Goal: Information Seeking & Learning: Check status

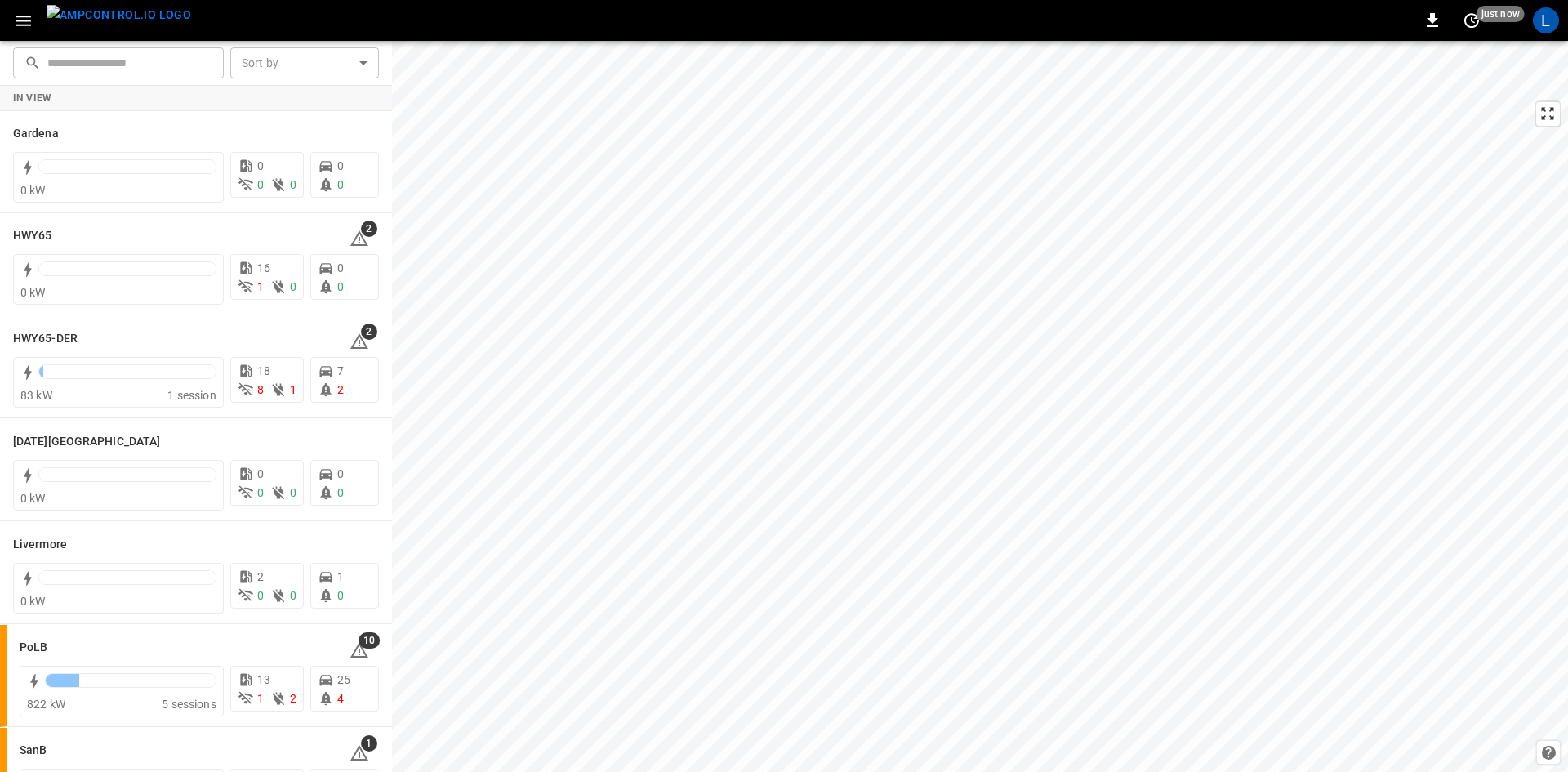
click at [14, 24] on icon "button" at bounding box center [23, 20] width 20 height 20
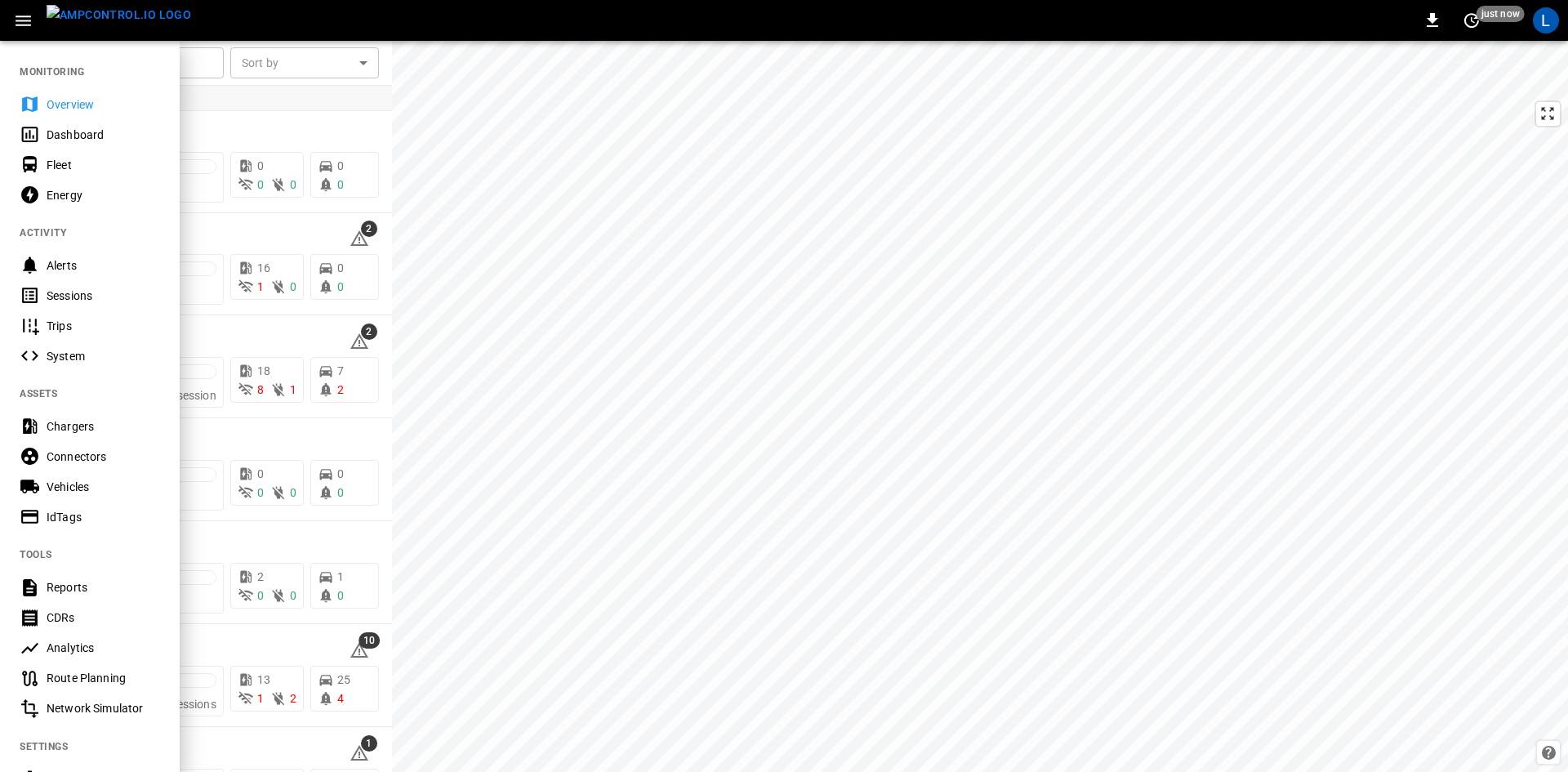
click at [75, 296] on div "Sessions" at bounding box center [103, 296] width 114 height 16
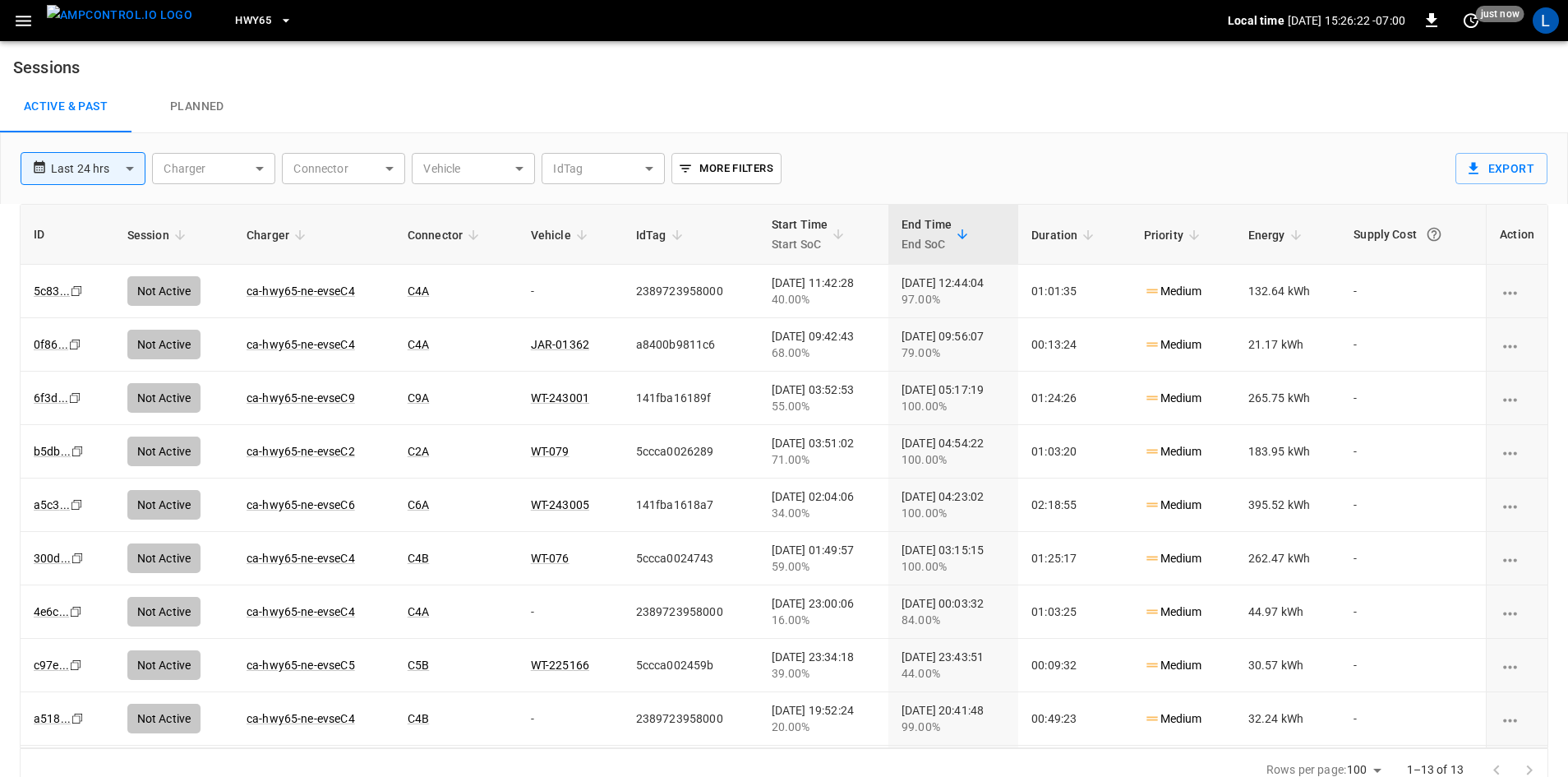
click at [235, 22] on span "HWY65" at bounding box center [253, 20] width 36 height 18
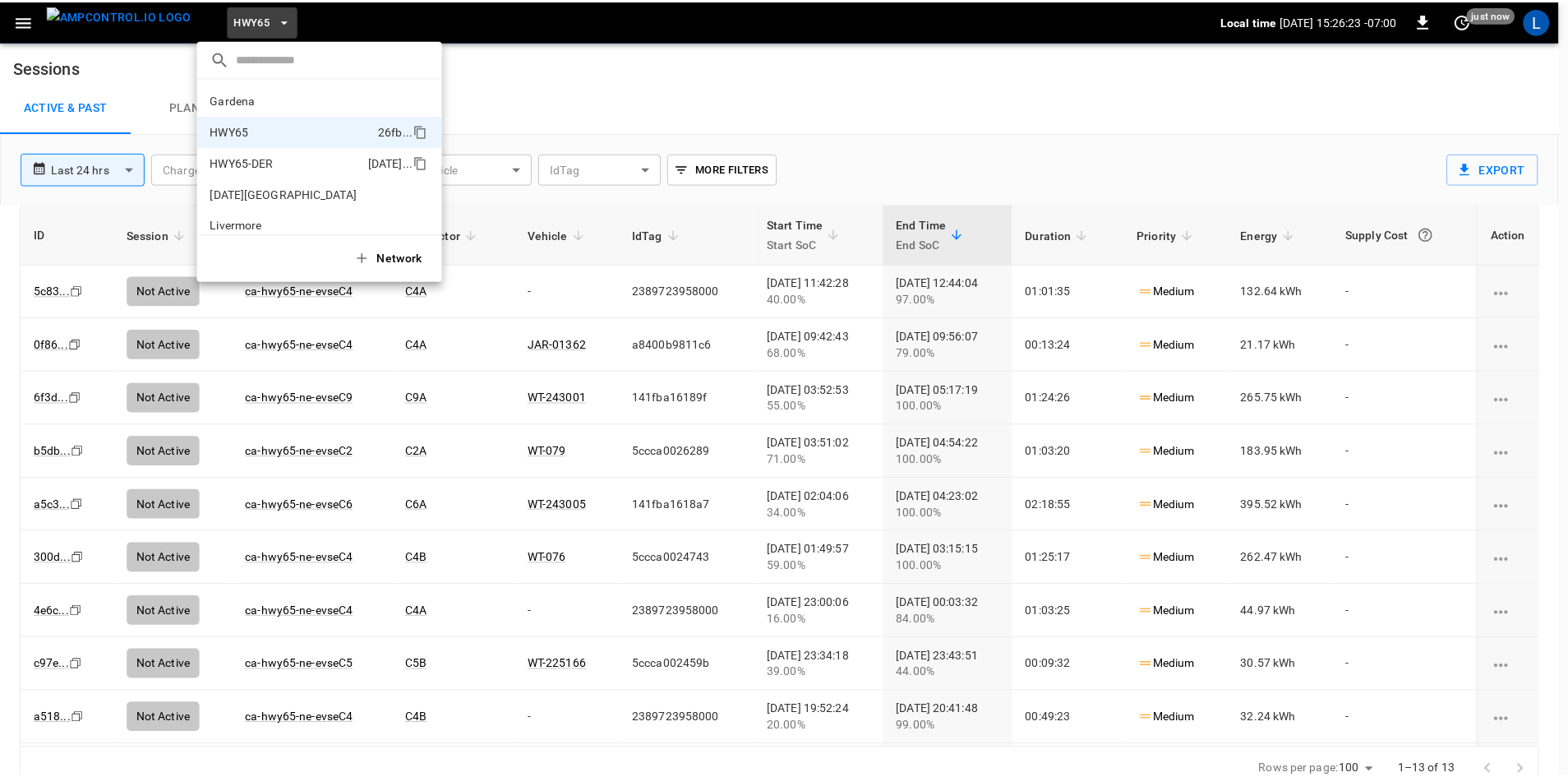
scroll to position [26, 0]
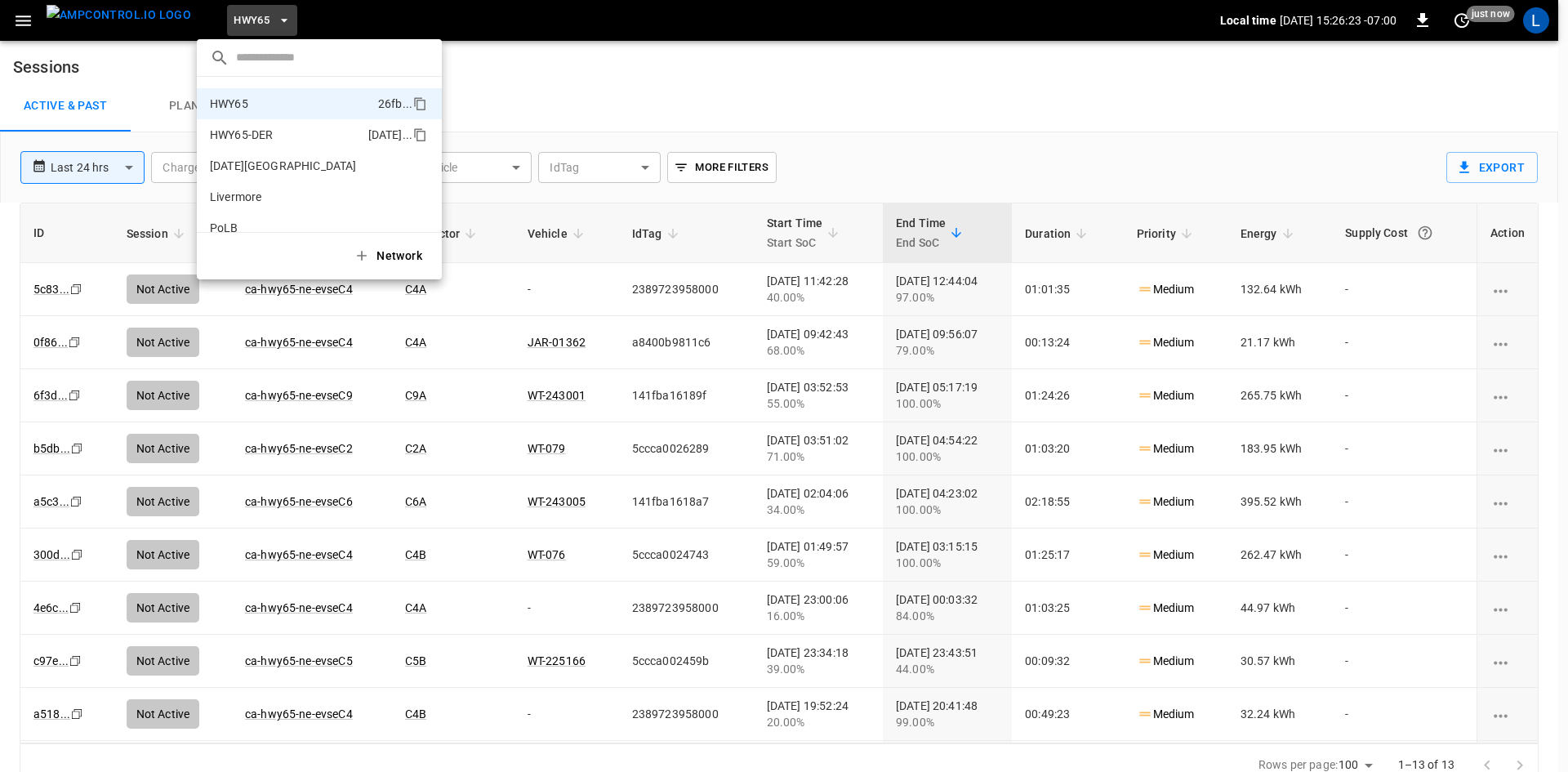
click at [251, 136] on p "HWY65-DER" at bounding box center [241, 134] width 63 height 16
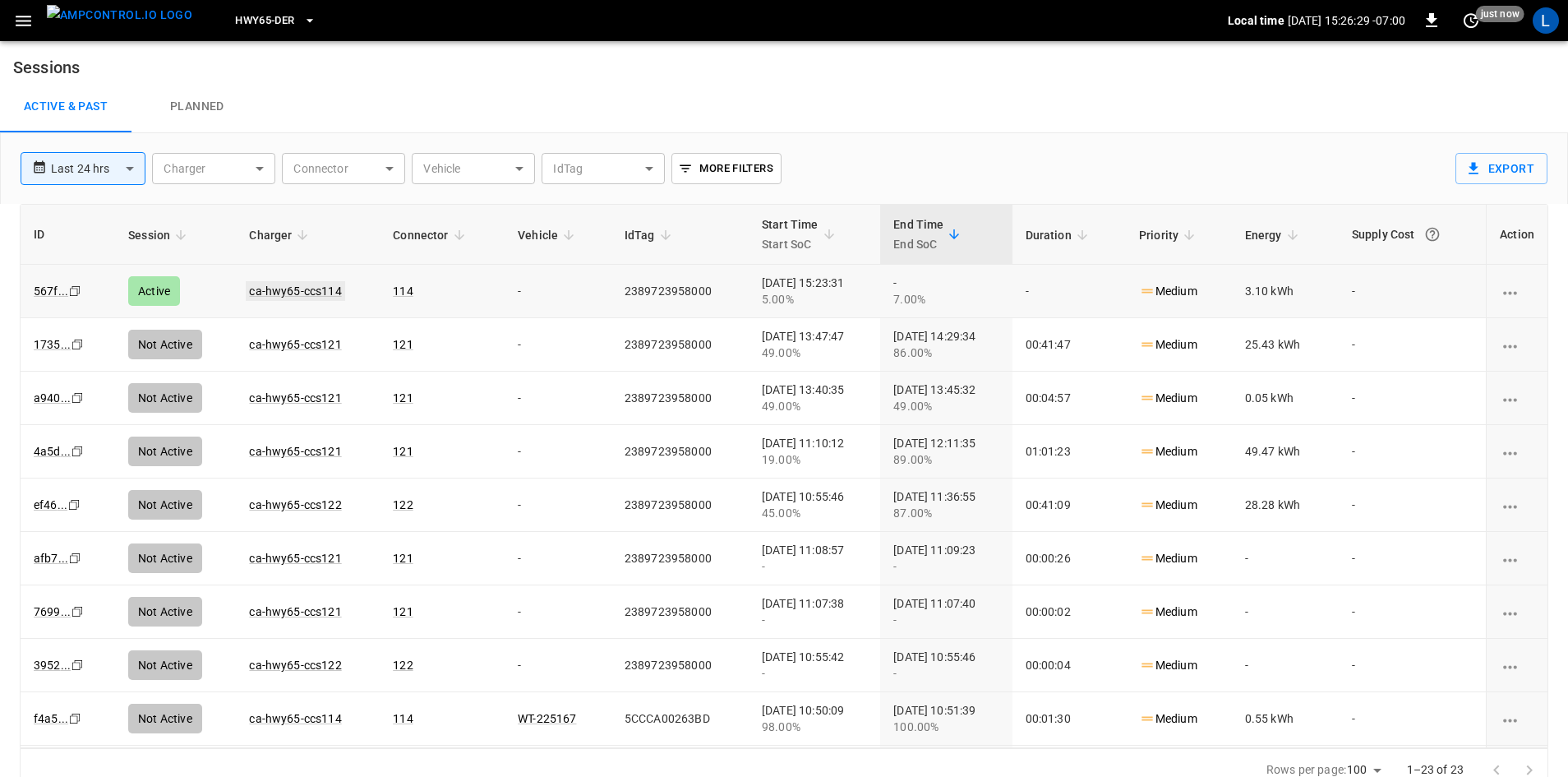
click at [302, 291] on link "ca-hwy65-ccs114" at bounding box center [295, 291] width 98 height 19
click at [279, 290] on link "ca-hwy65-ccs114" at bounding box center [295, 291] width 98 height 19
click at [304, 295] on link "ca-hwy65-ccs114" at bounding box center [295, 291] width 98 height 19
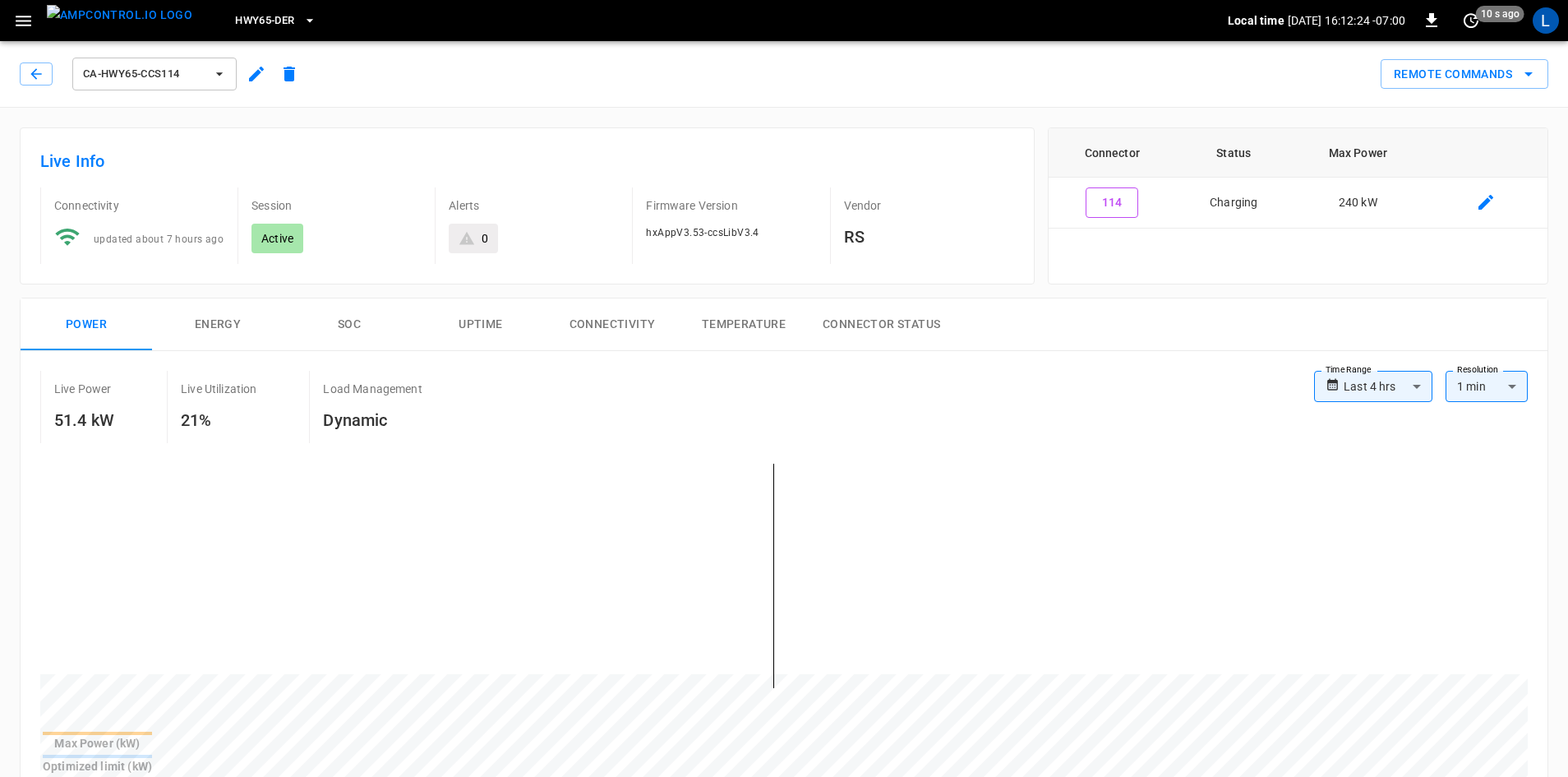
click at [337, 335] on button "SOC" at bounding box center [349, 325] width 131 height 53
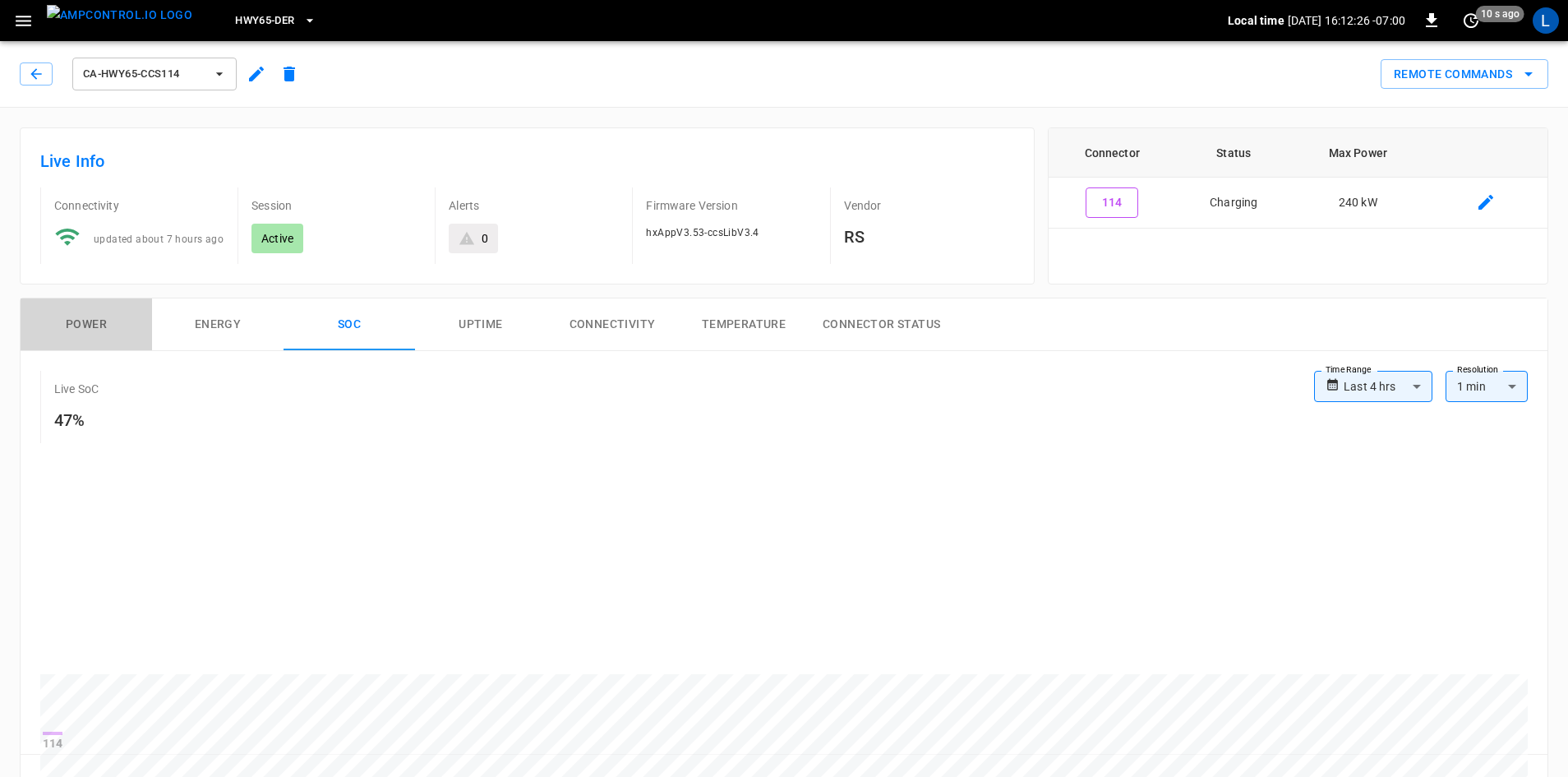
click at [87, 327] on button "Power" at bounding box center [86, 325] width 131 height 53
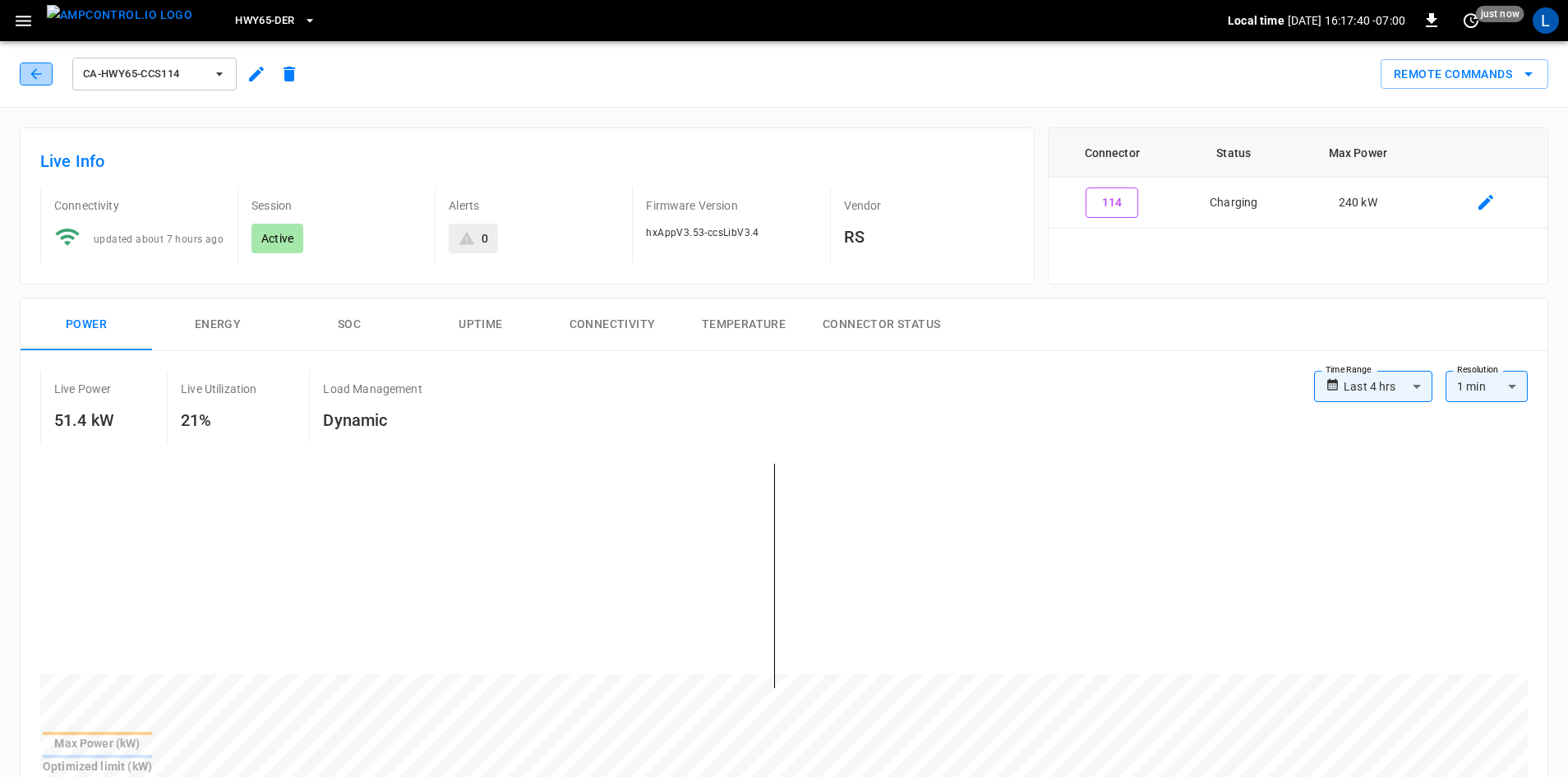
click at [36, 74] on icon "button" at bounding box center [35, 73] width 11 height 11
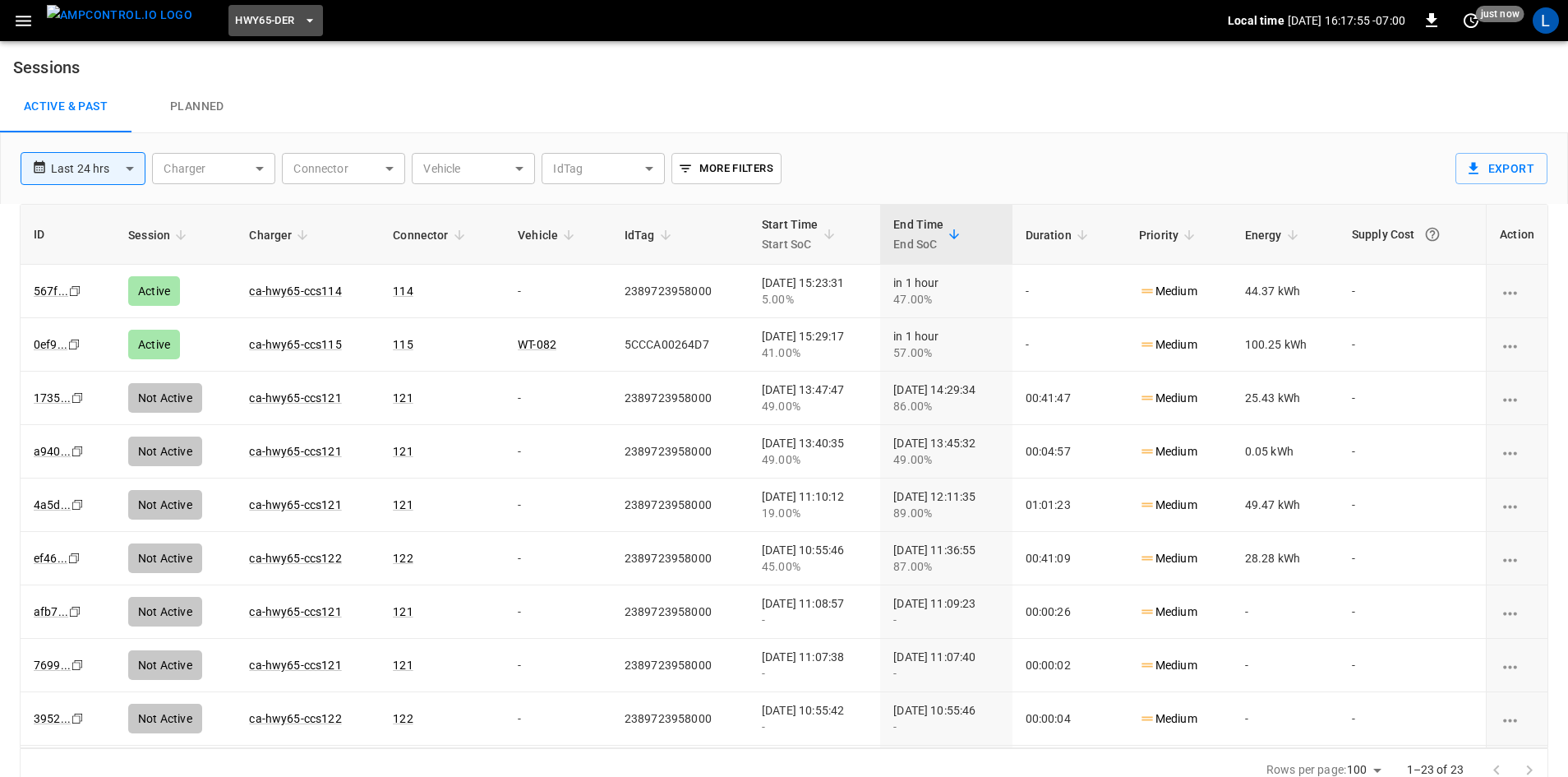
click at [301, 22] on icon "button" at bounding box center [309, 20] width 17 height 17
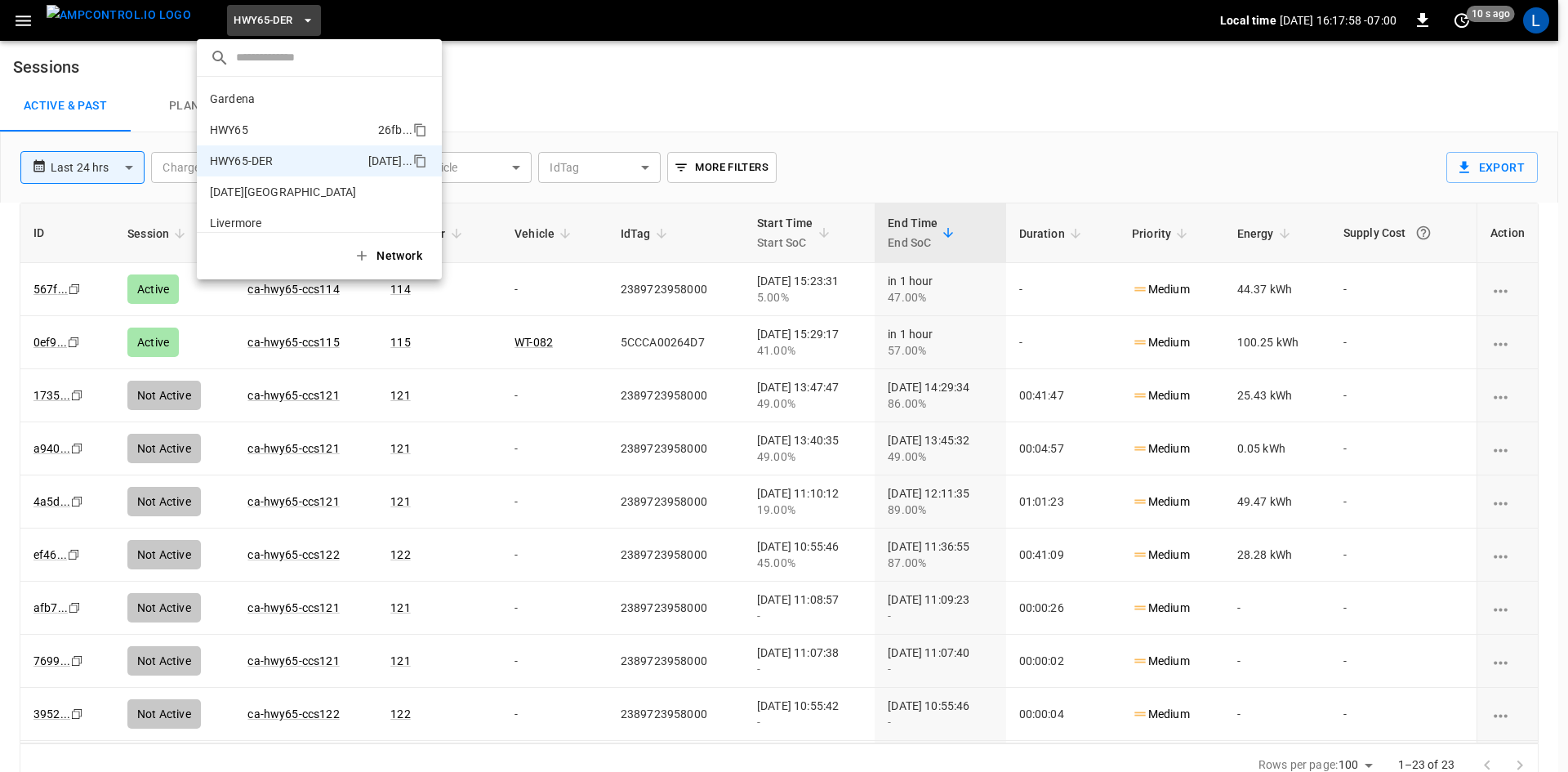
click at [300, 129] on li "HWY65 26fb ..." at bounding box center [320, 129] width 245 height 31
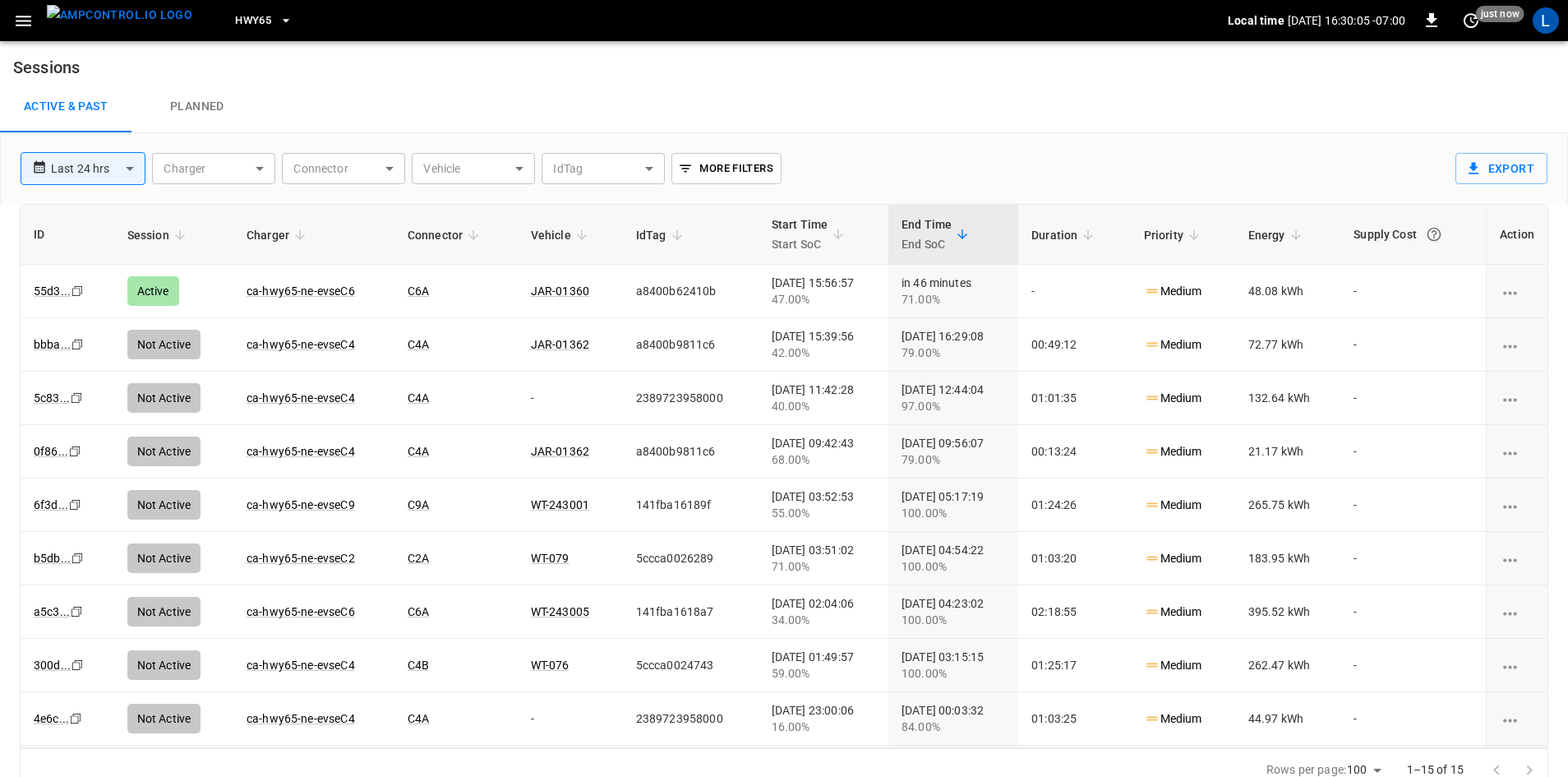
click at [278, 22] on icon "button" at bounding box center [286, 20] width 17 height 17
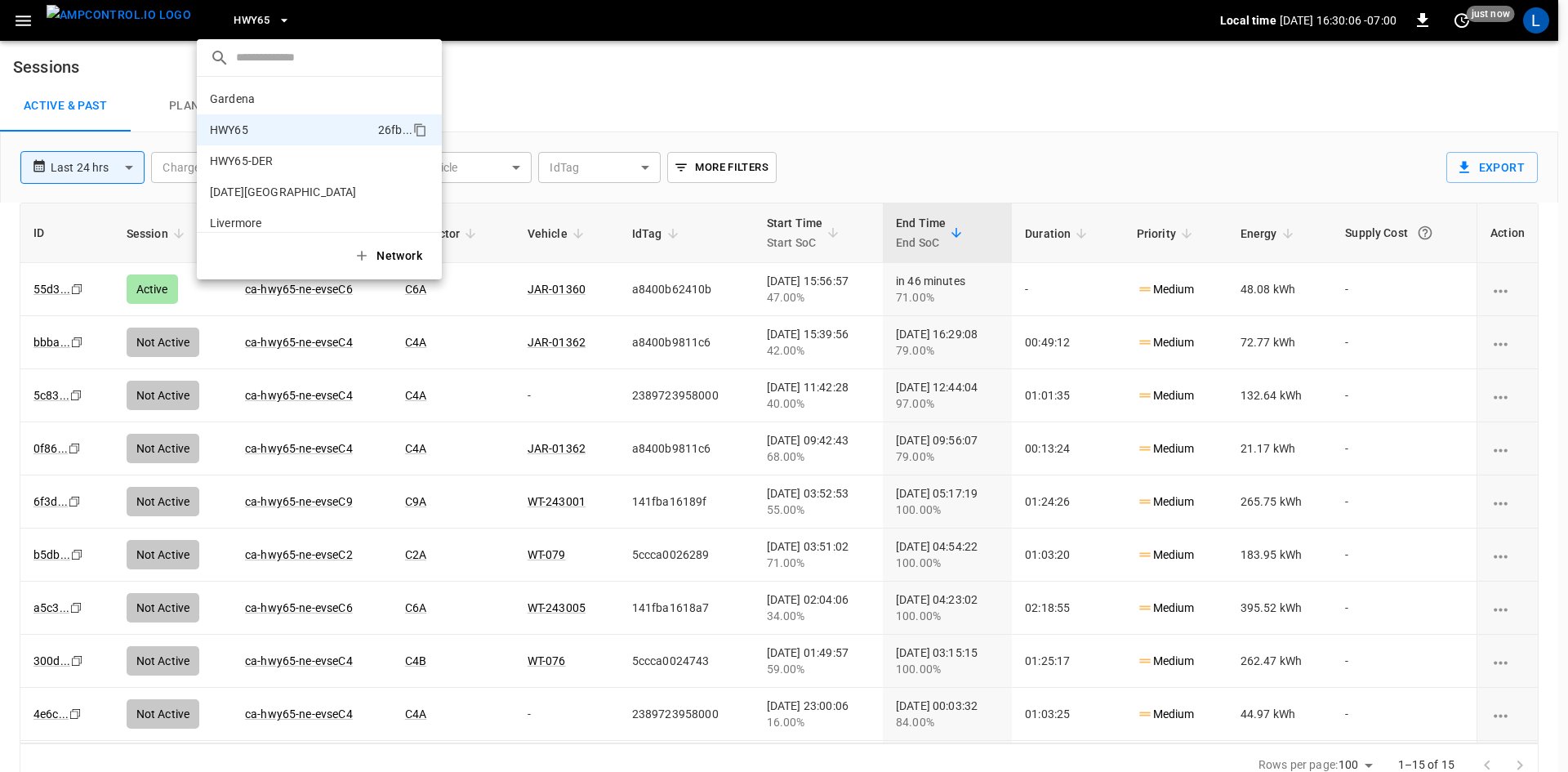
scroll to position [26, 0]
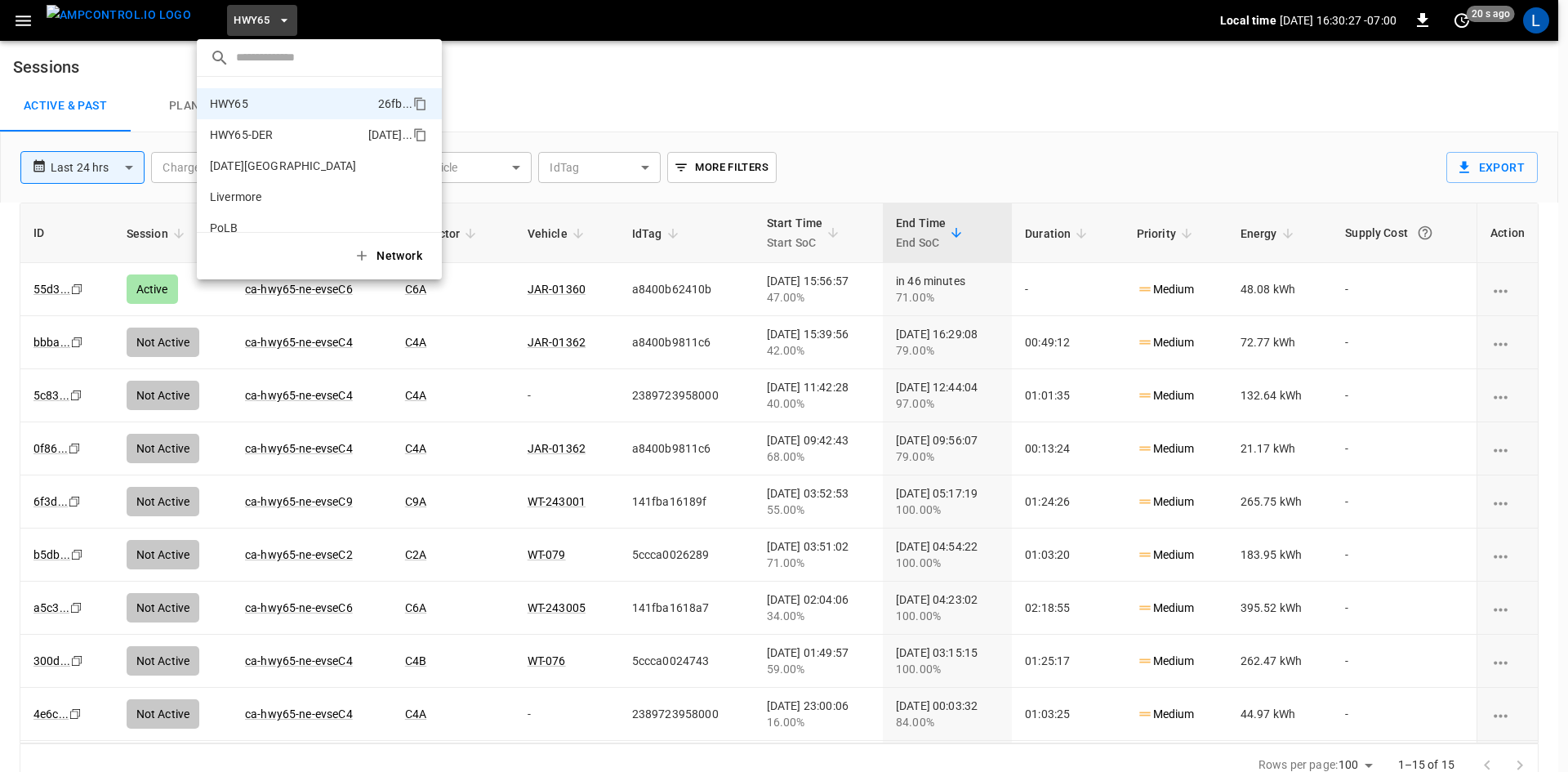
click at [325, 122] on li "HWY65-DER 6feb ..." at bounding box center [320, 134] width 245 height 31
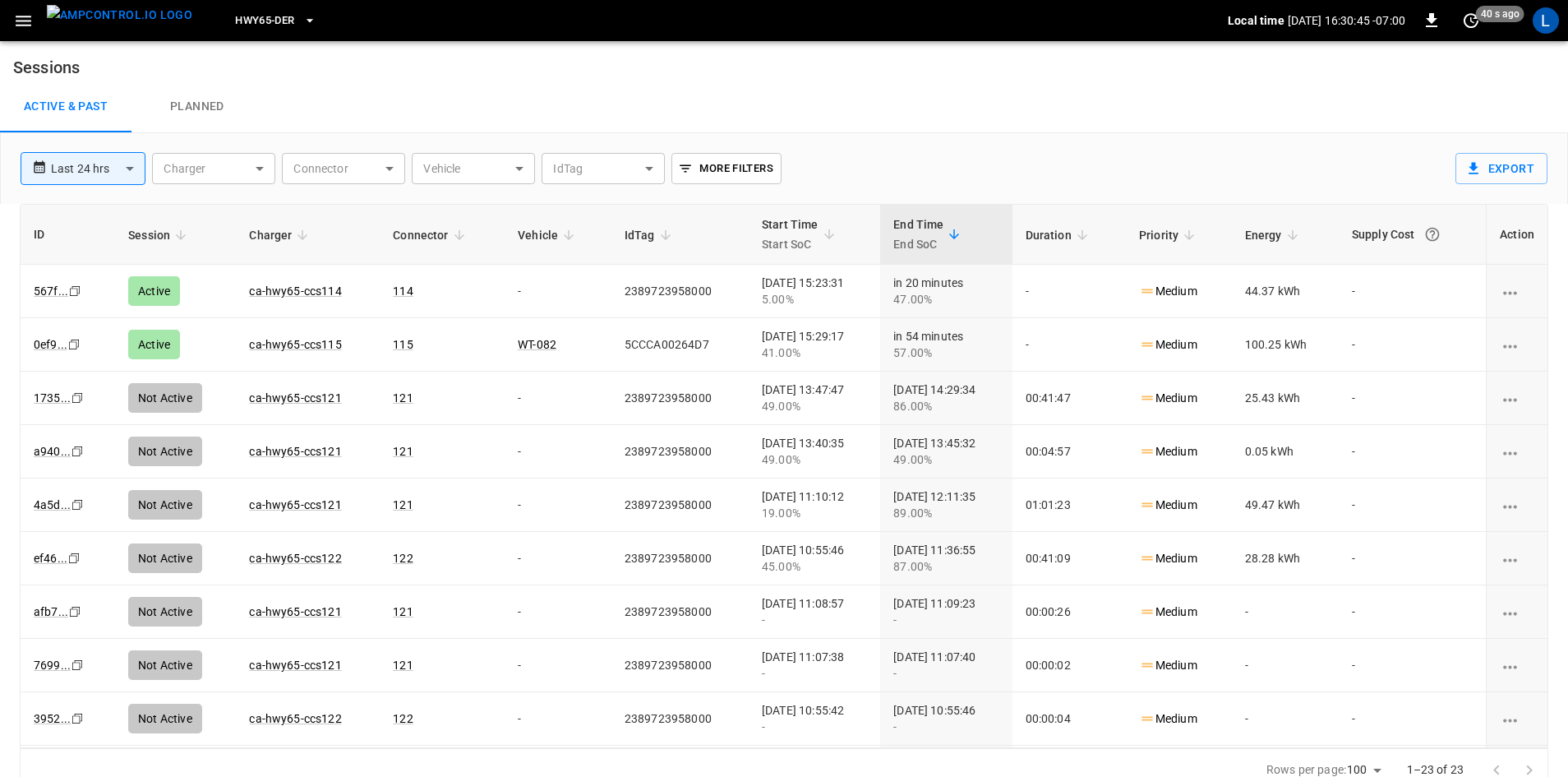
click at [263, 18] on span "HWY65-DER" at bounding box center [264, 20] width 59 height 18
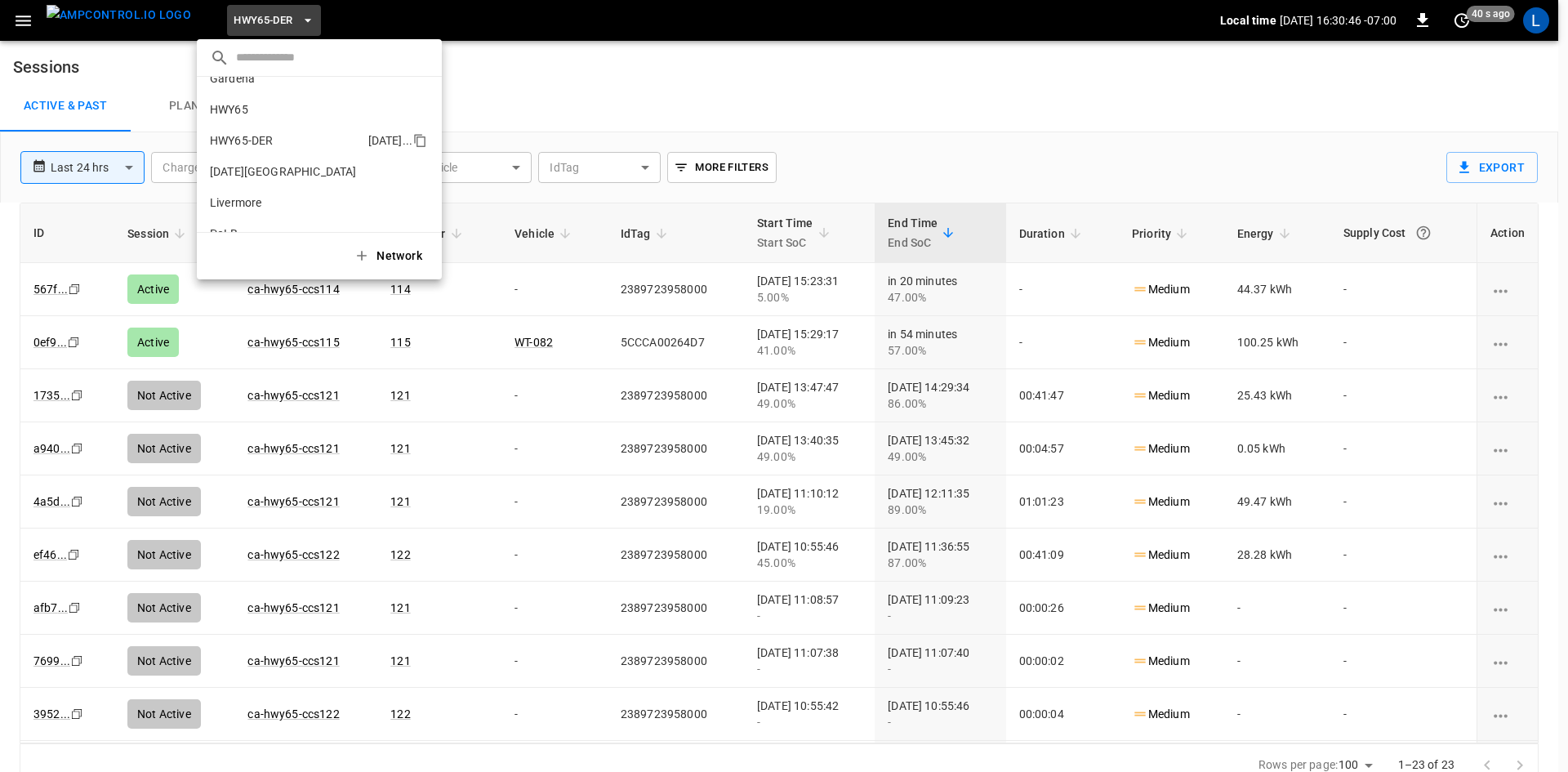
scroll to position [0, 0]
click at [288, 122] on li "HWY65 26fb ..." at bounding box center [320, 129] width 245 height 31
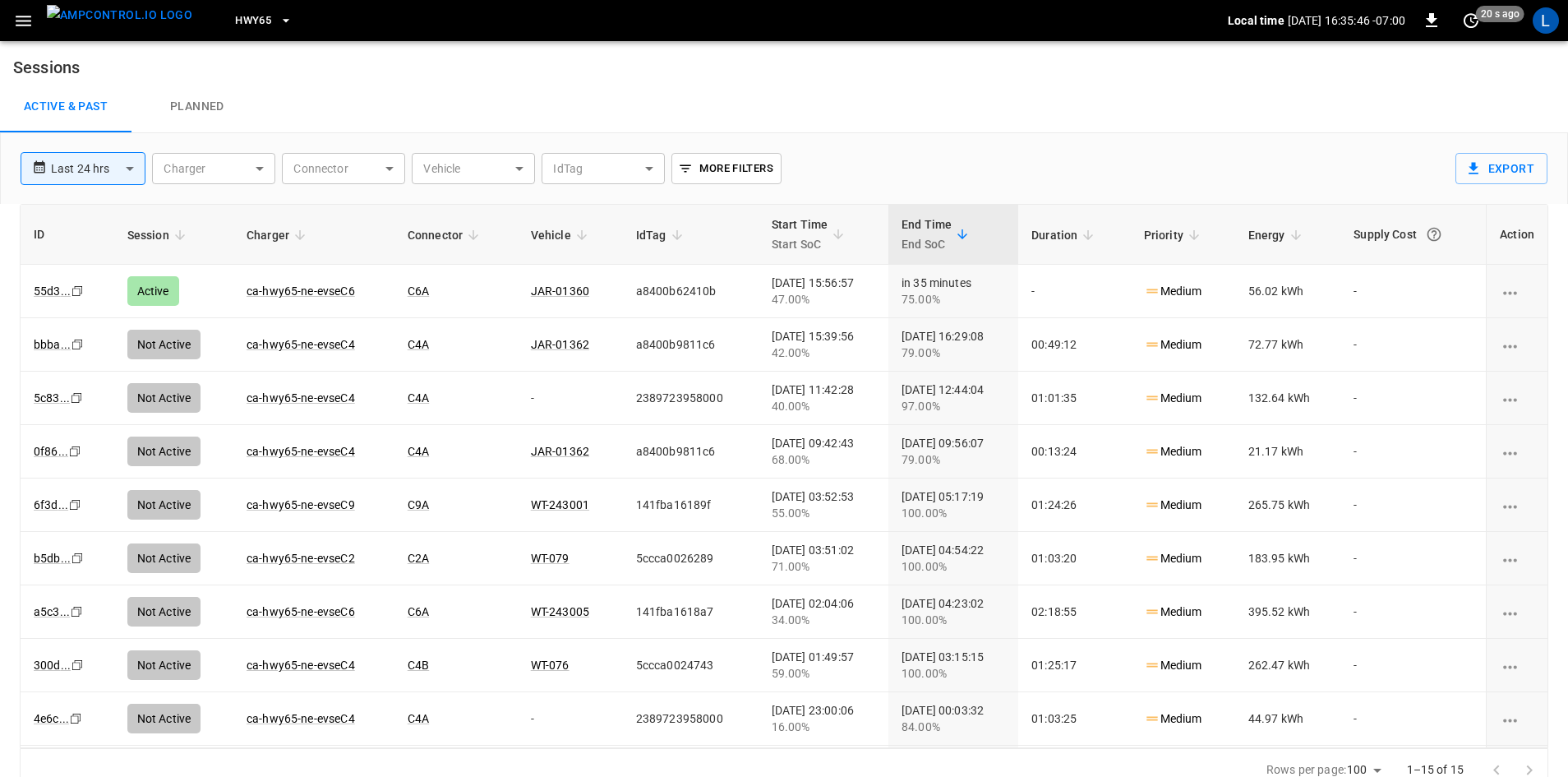
click at [278, 21] on icon "button" at bounding box center [286, 20] width 17 height 17
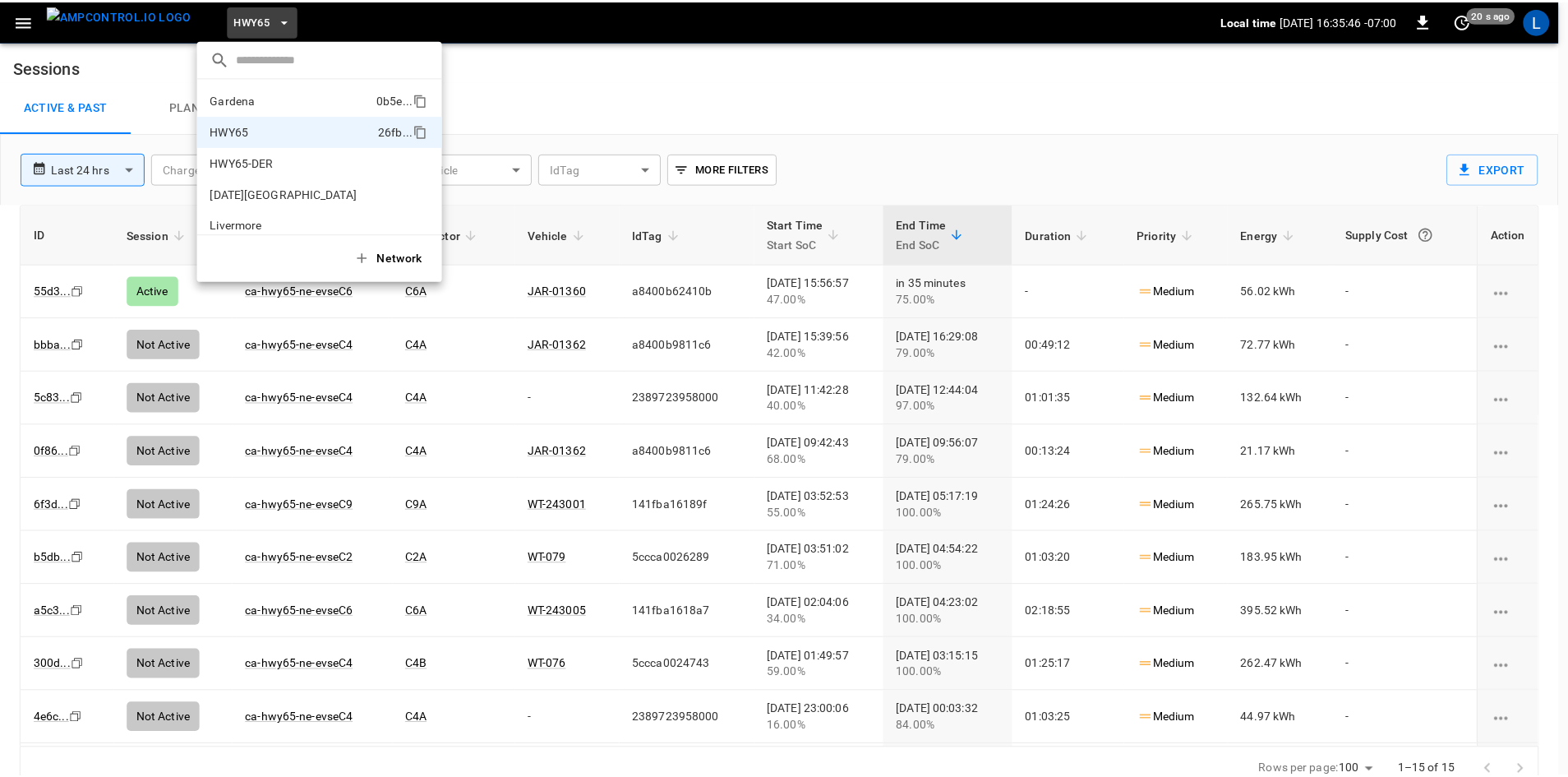
scroll to position [26, 0]
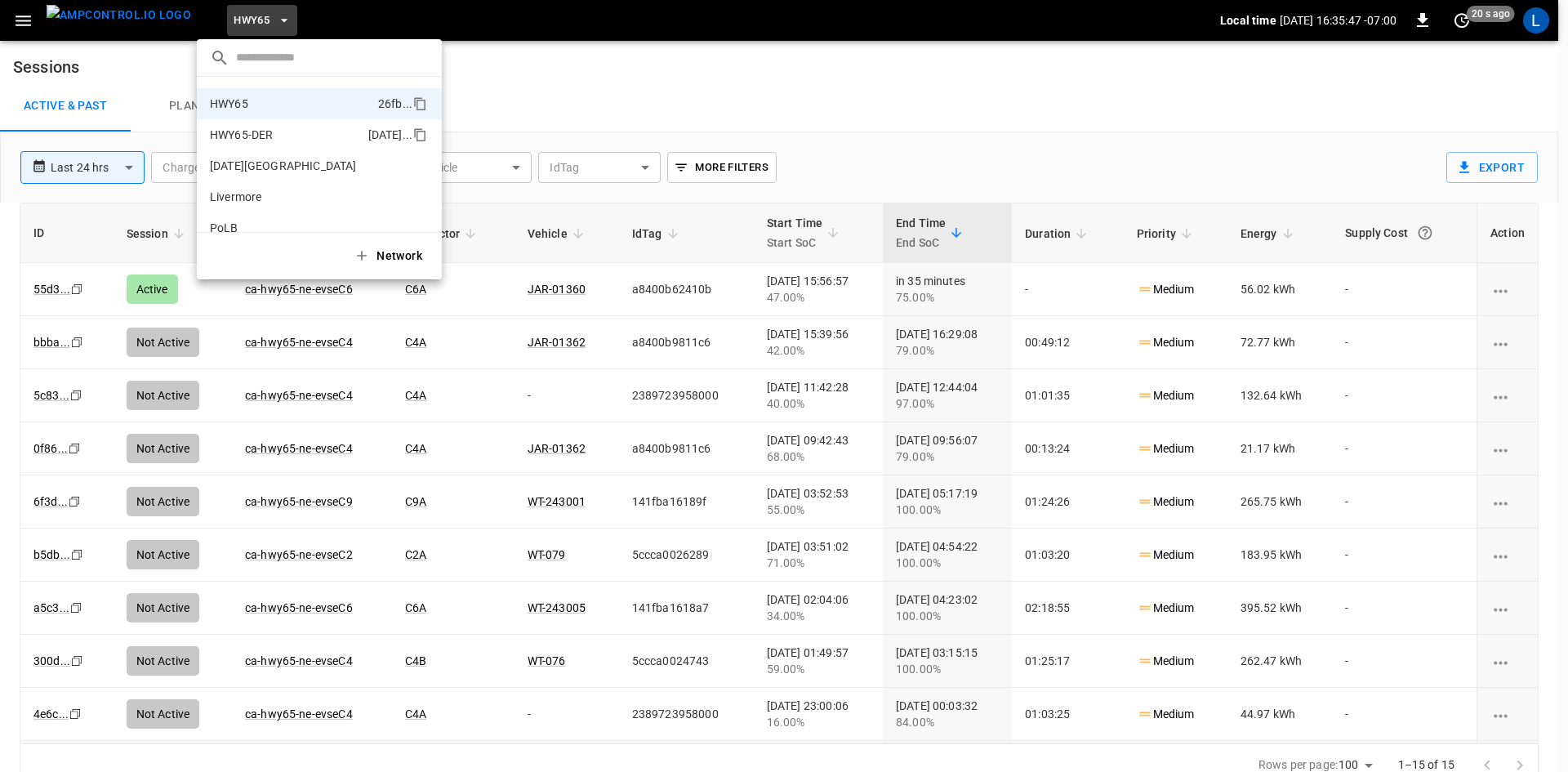
click at [267, 123] on li "HWY65-DER 6feb ..." at bounding box center [320, 134] width 245 height 31
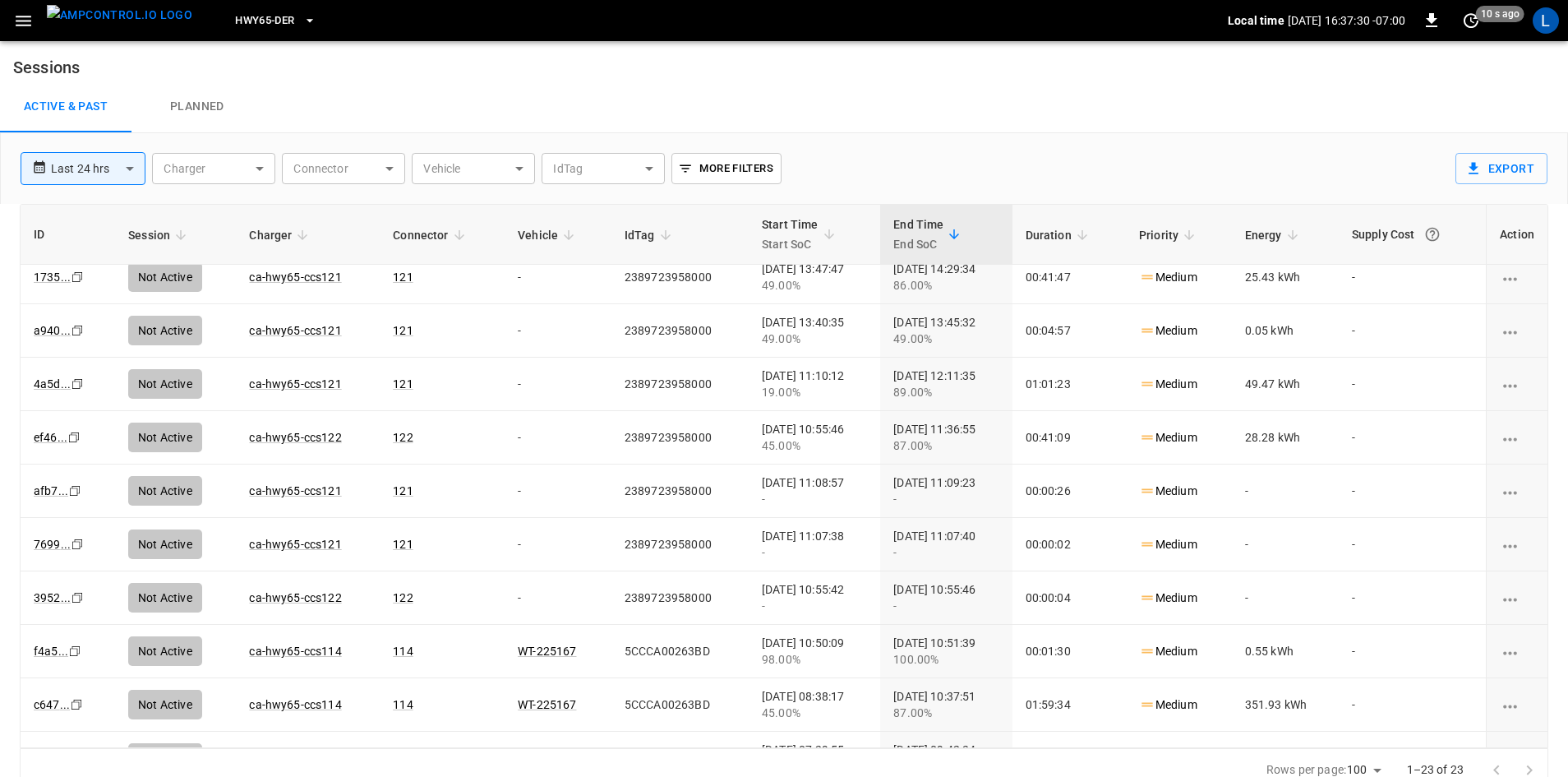
scroll to position [0, 0]
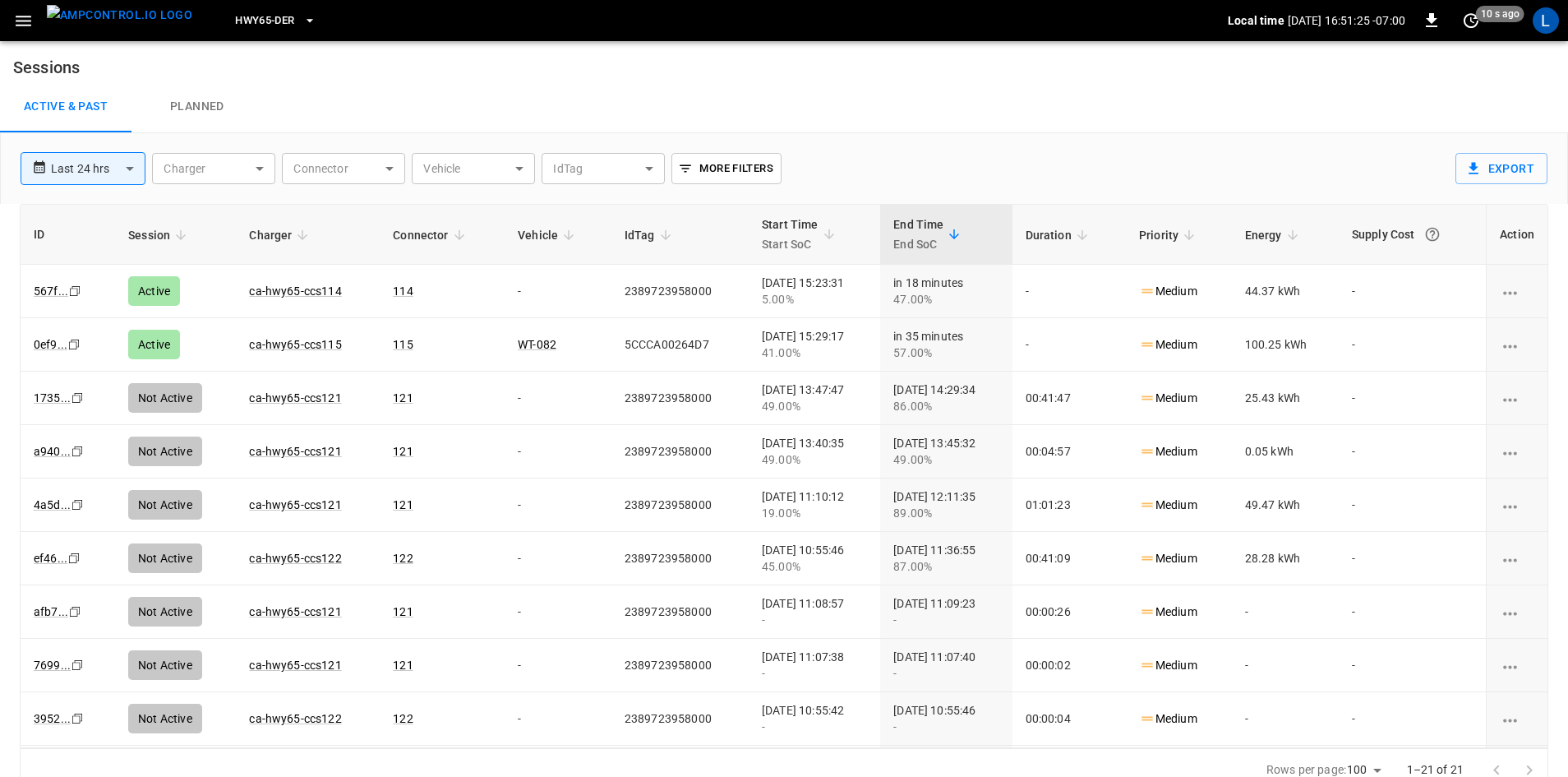
click at [254, 18] on span "HWY65-DER" at bounding box center [264, 20] width 59 height 18
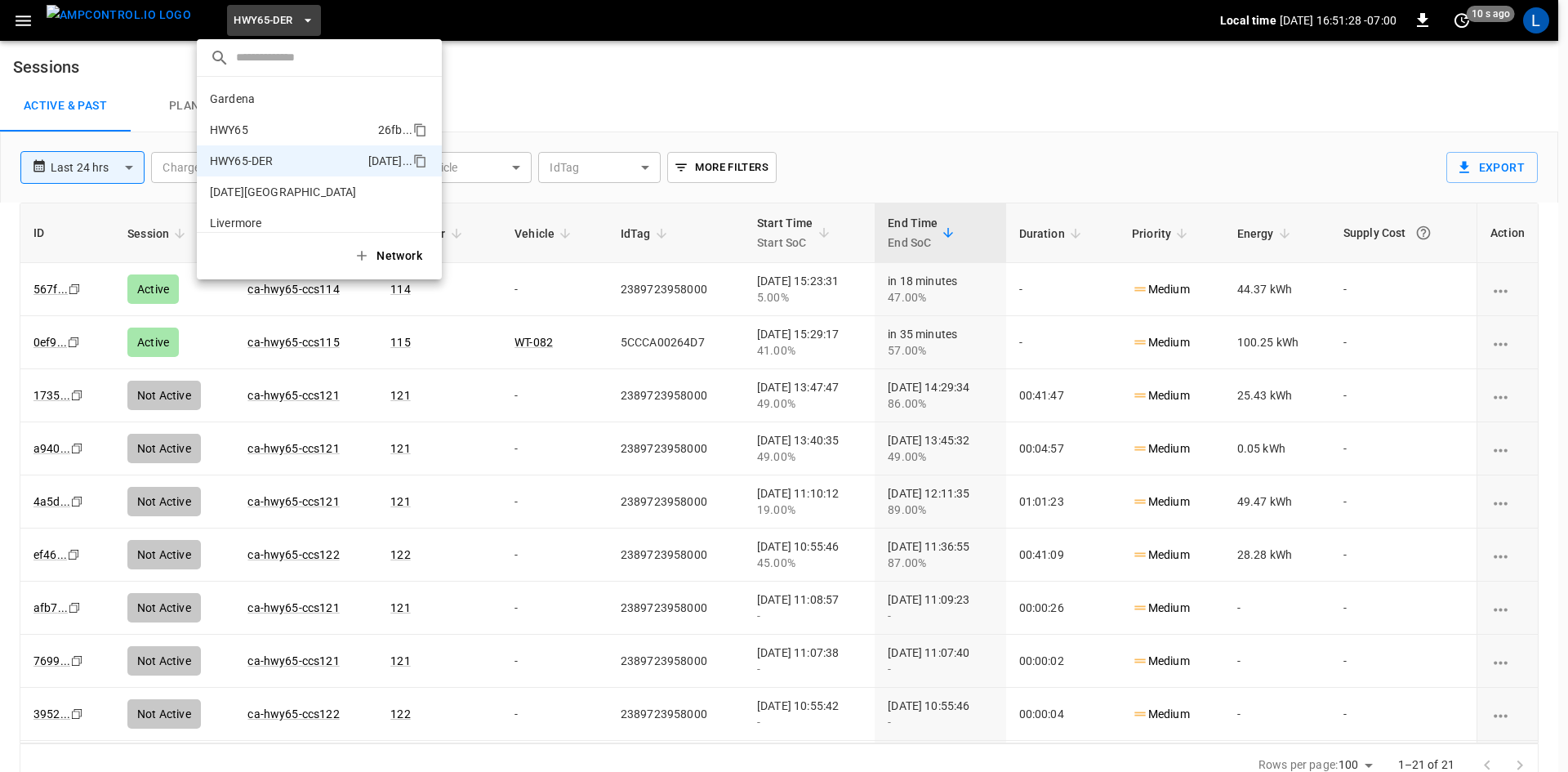
click at [280, 128] on li "HWY65 26fb ..." at bounding box center [320, 129] width 245 height 31
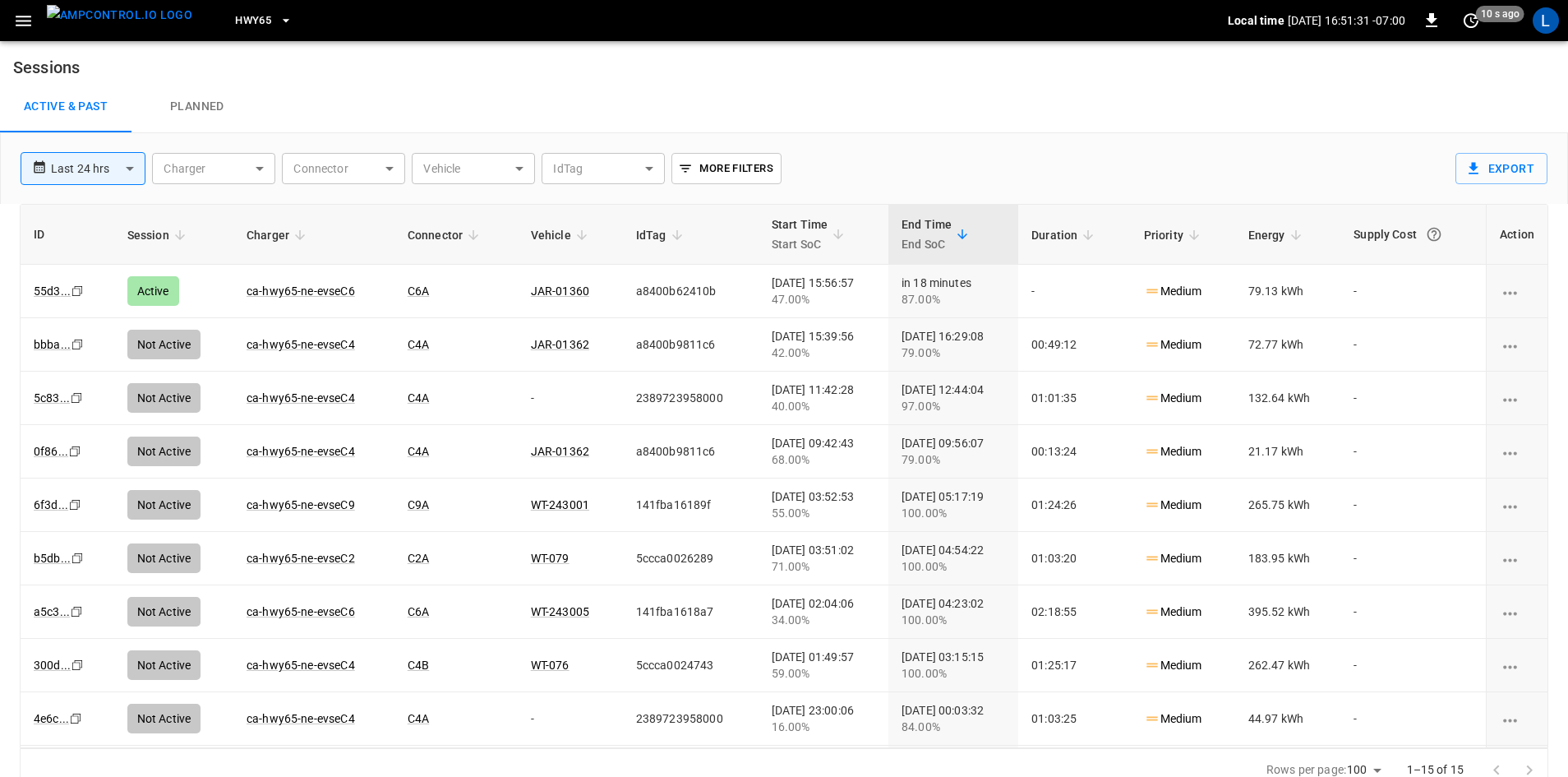
click at [235, 24] on span "HWY65" at bounding box center [253, 20] width 36 height 18
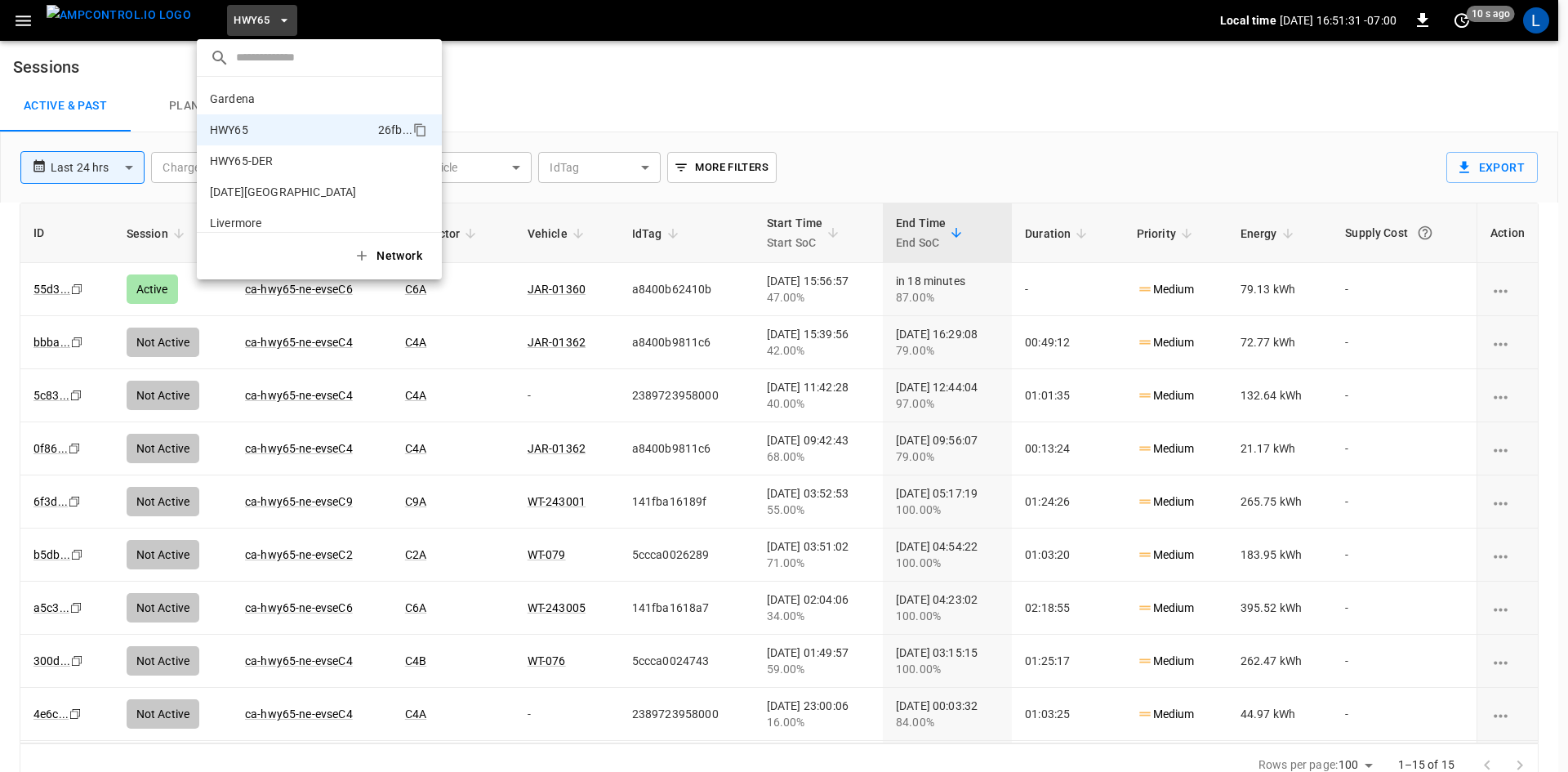
scroll to position [26, 0]
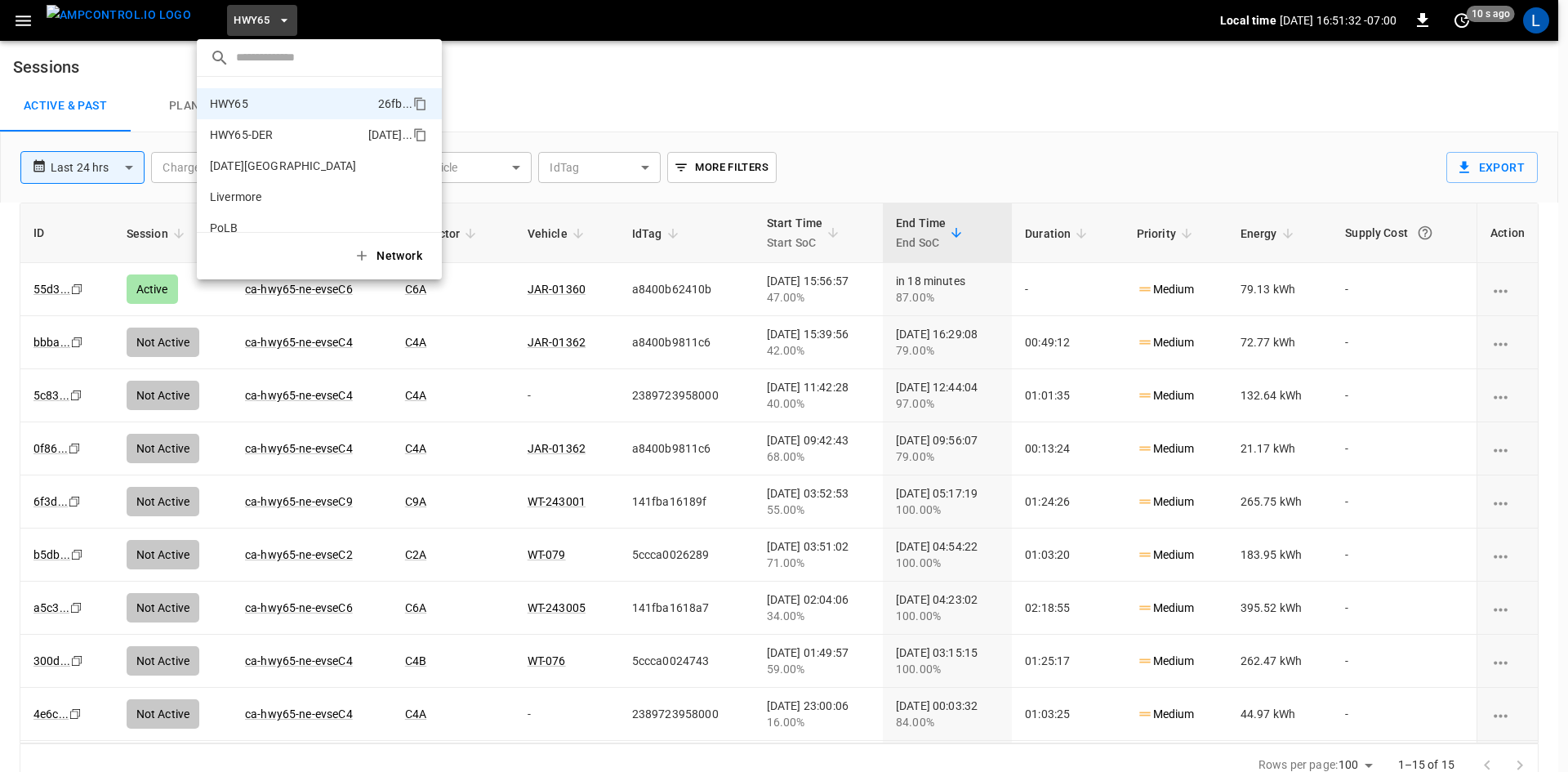
click at [257, 140] on p "HWY65-DER" at bounding box center [241, 134] width 63 height 16
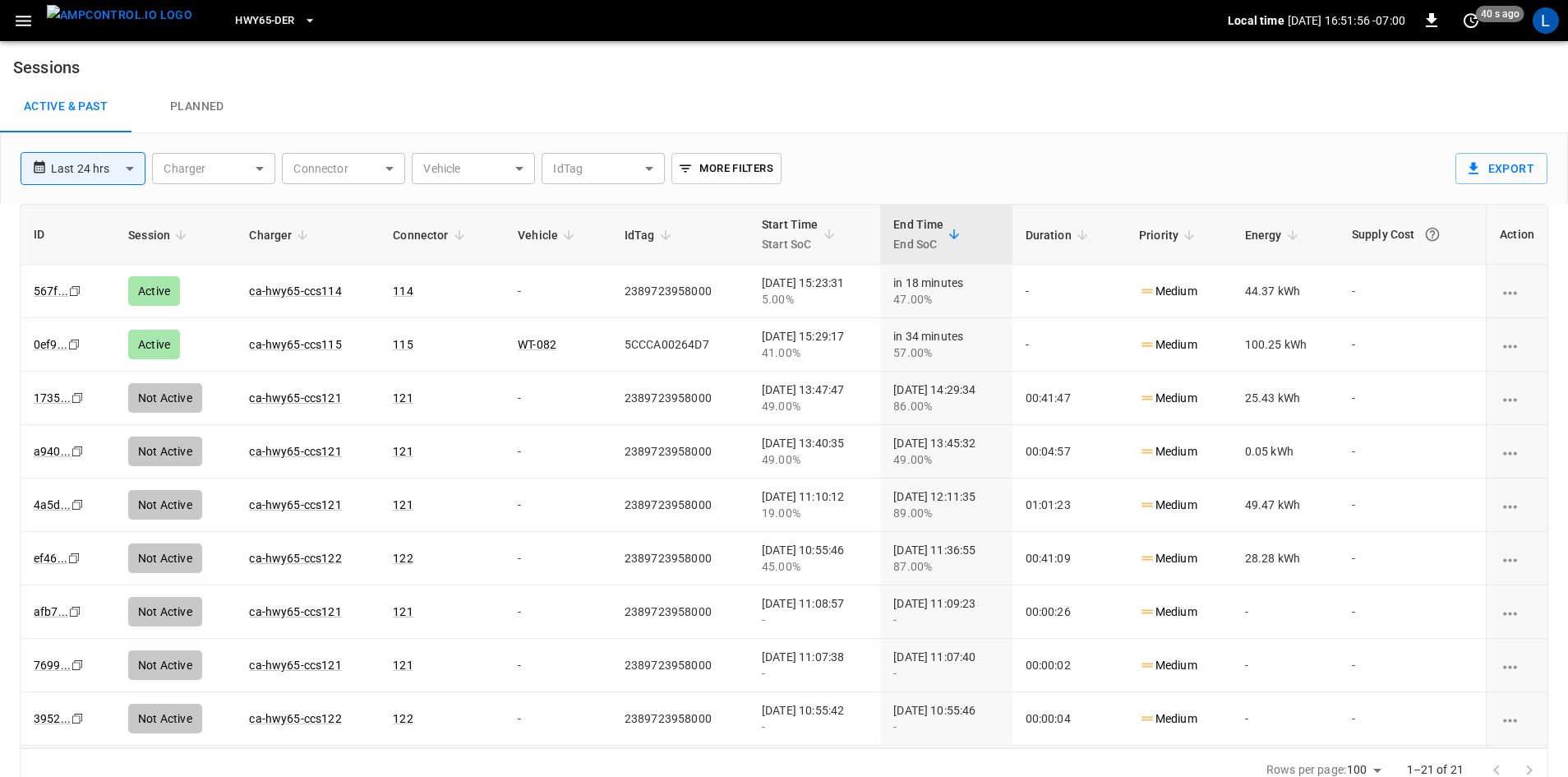
click at [269, 16] on button "HWY65-DER" at bounding box center [275, 20] width 93 height 32
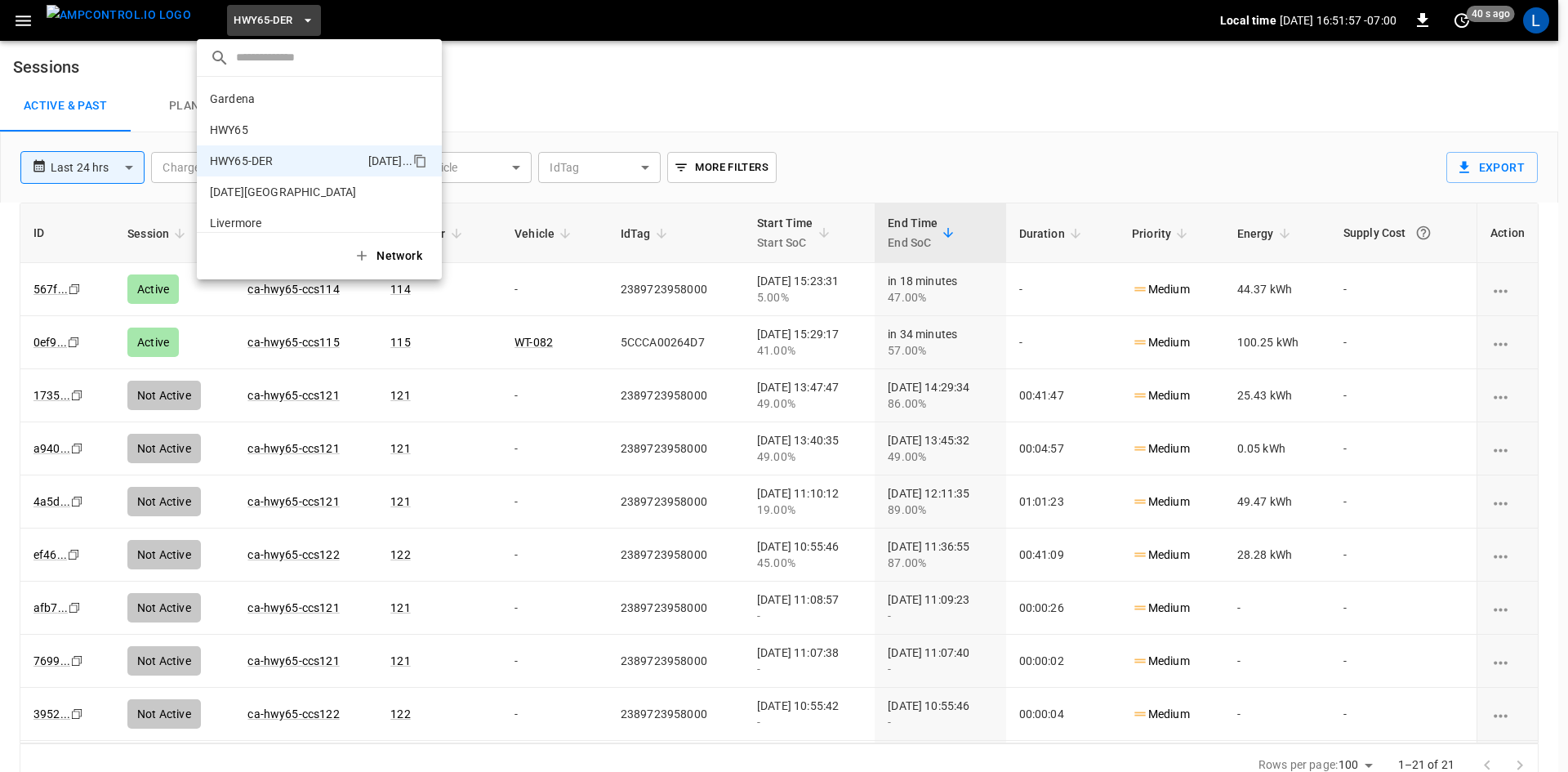
scroll to position [57, 0]
click at [284, 106] on li "HWY65-DER 6feb ..." at bounding box center [320, 103] width 245 height 31
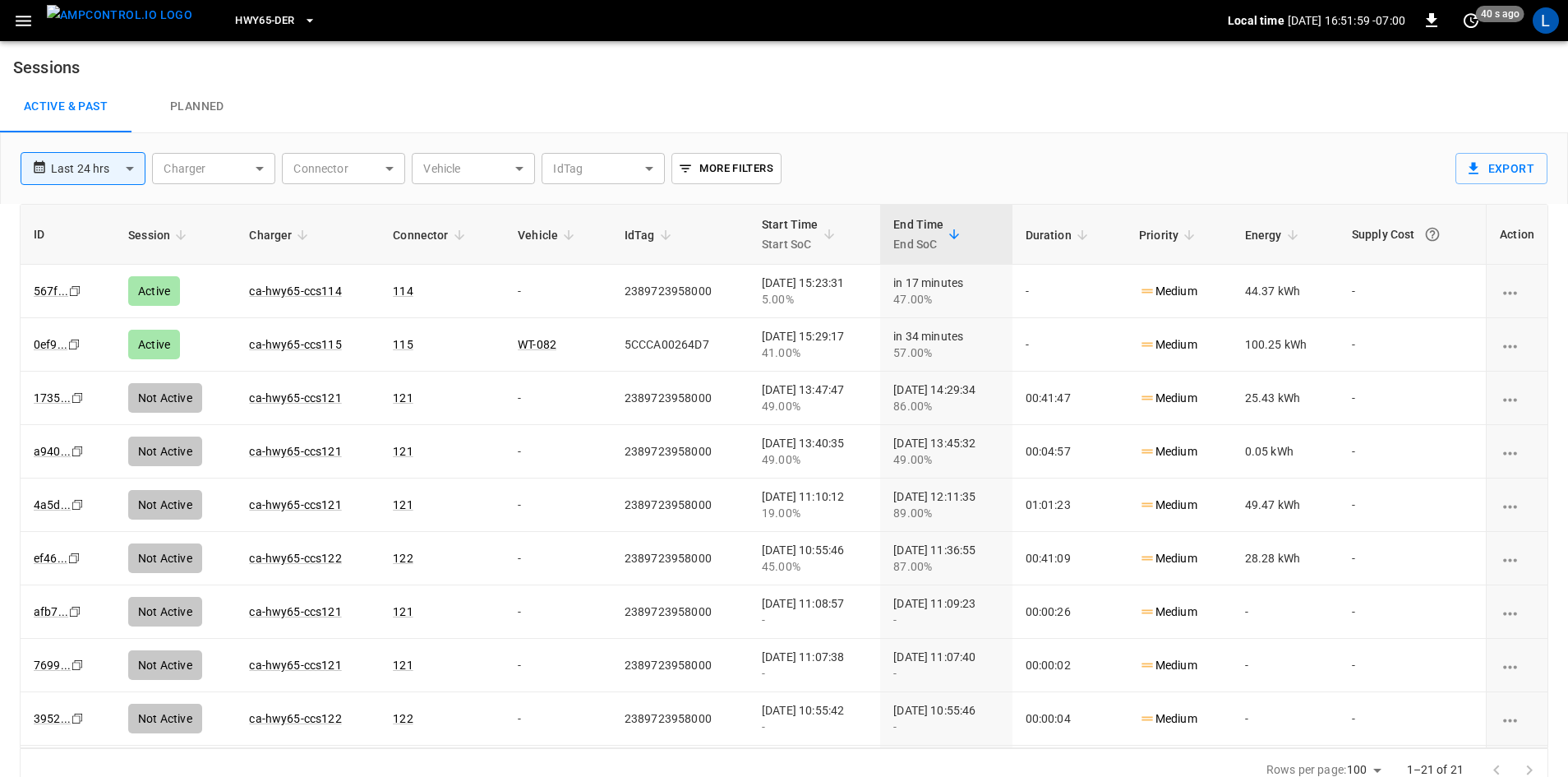
click at [556, 83] on div "Active & Past Planned" at bounding box center [784, 107] width 1568 height 53
click at [103, 23] on img "menu" at bounding box center [120, 15] width 146 height 20
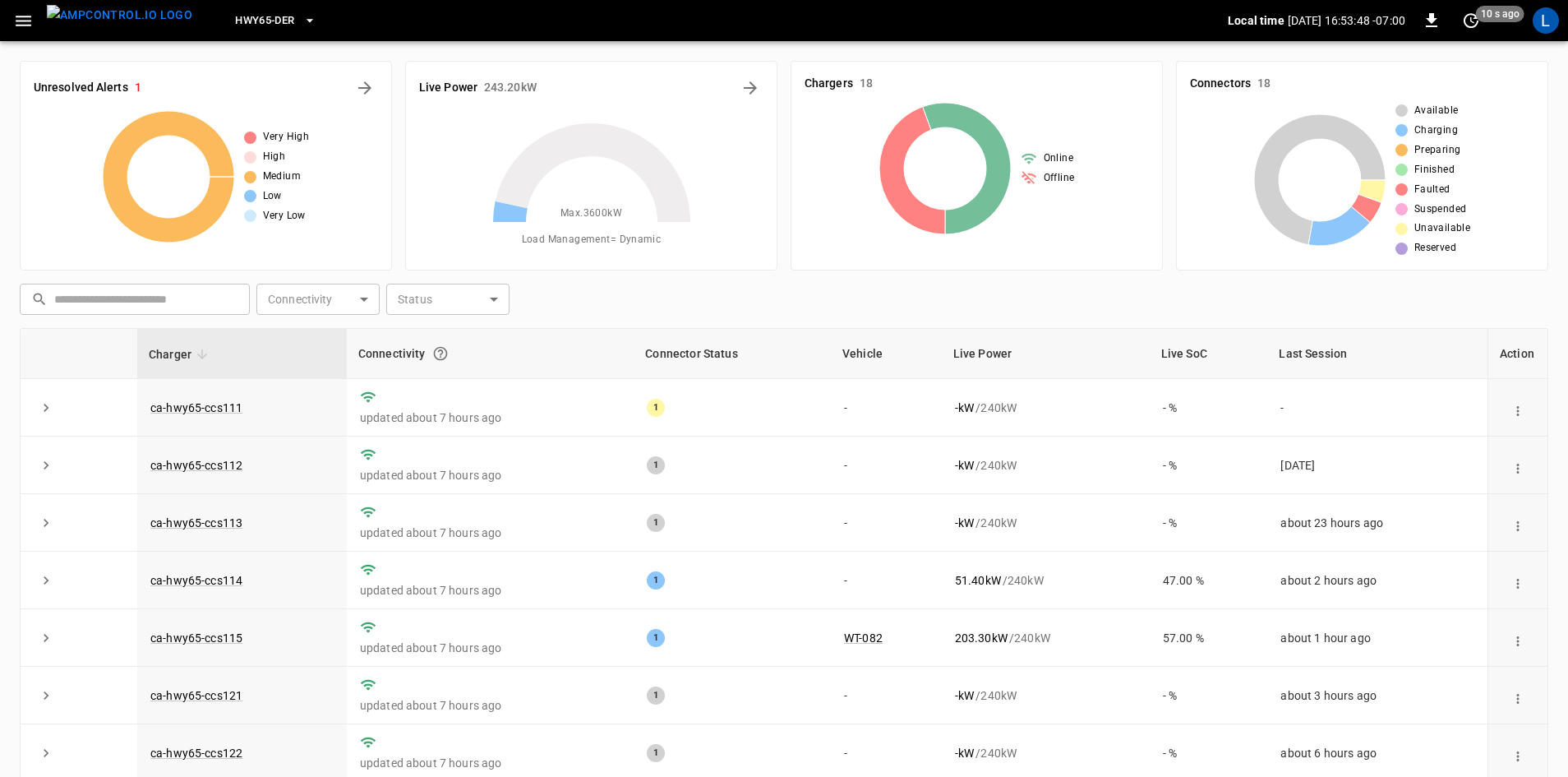
click at [25, 11] on icon "button" at bounding box center [23, 20] width 20 height 20
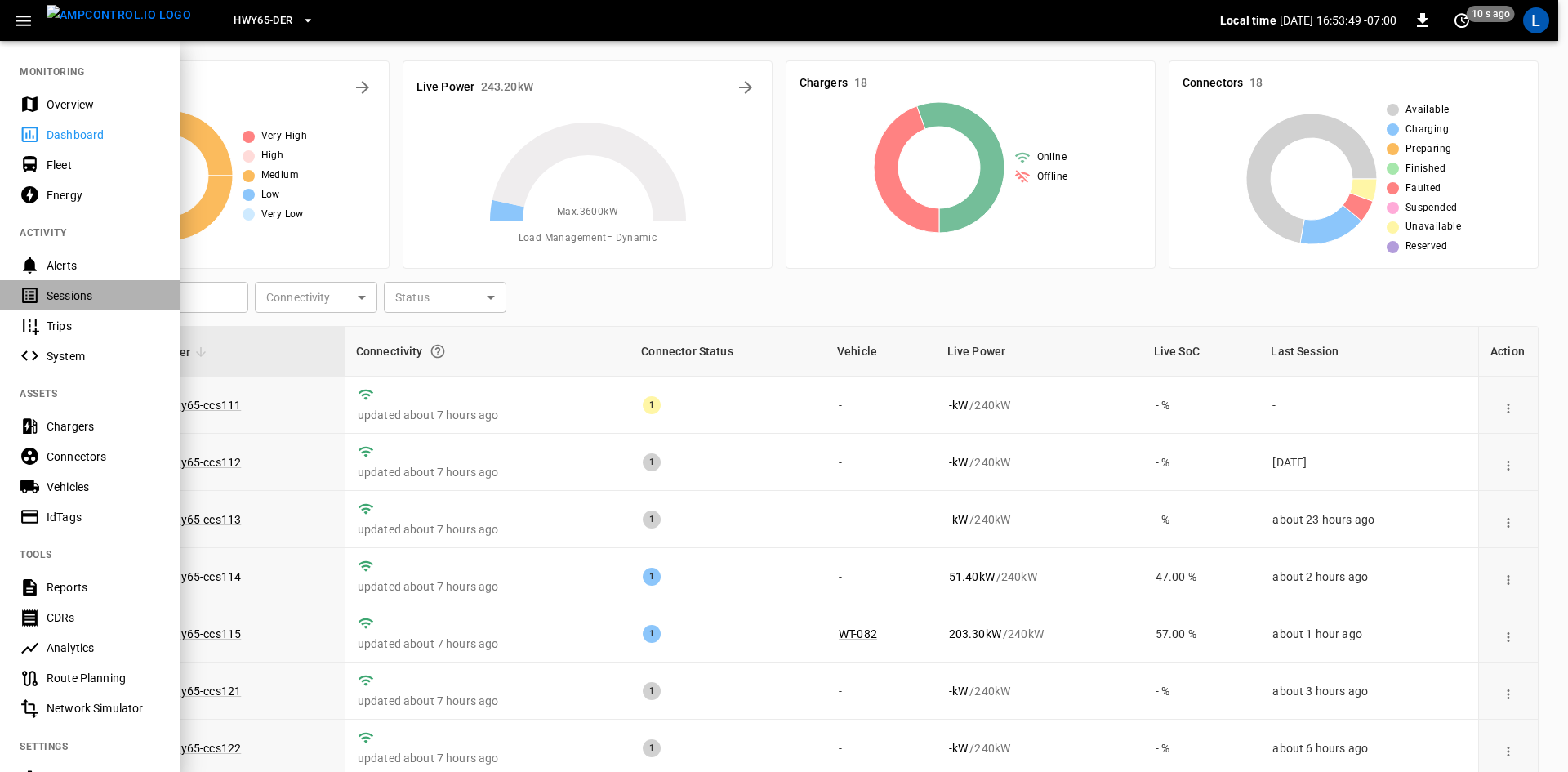
click at [91, 295] on div "Sessions" at bounding box center [103, 296] width 114 height 16
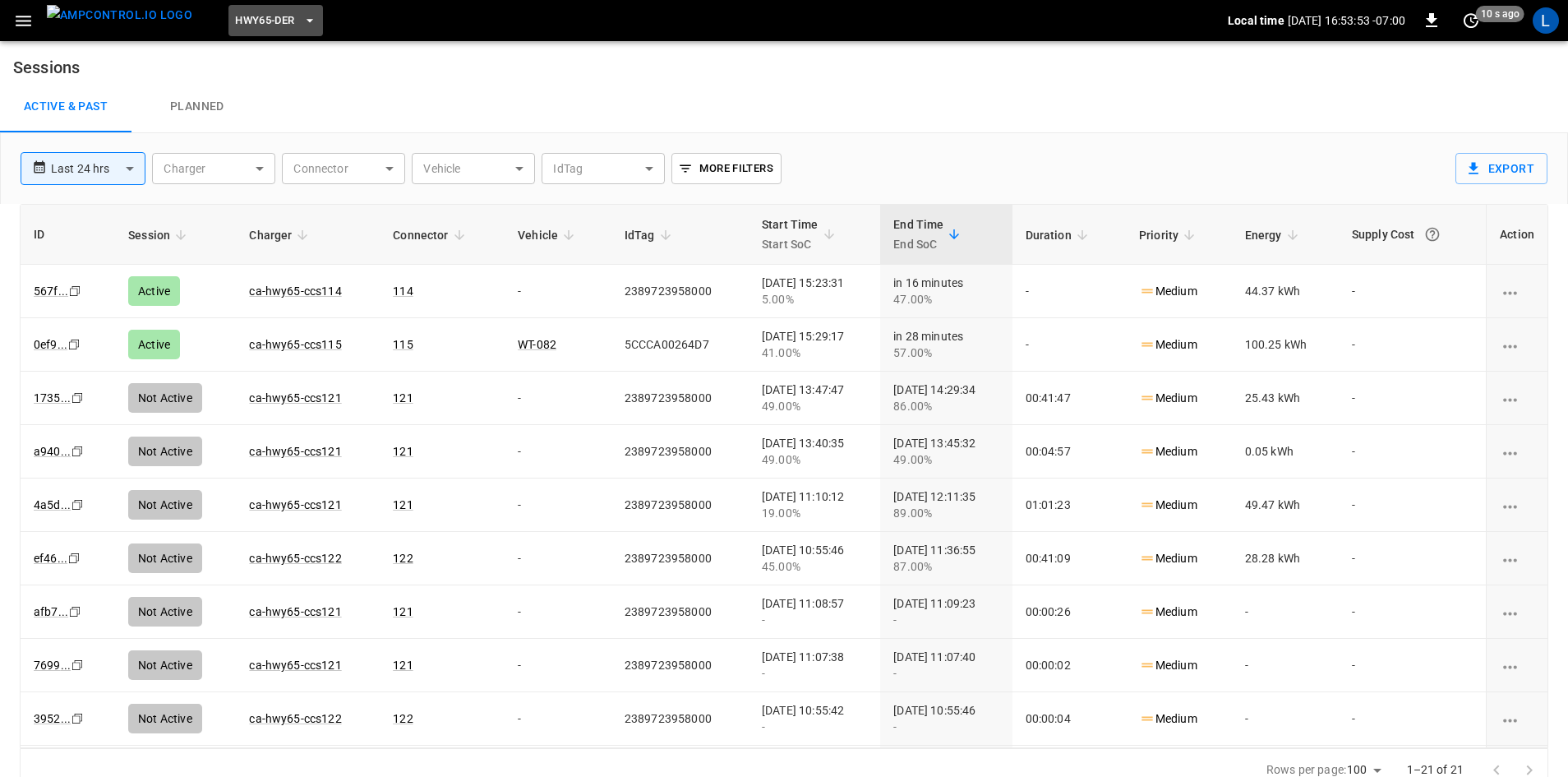
click at [235, 26] on span "HWY65-DER" at bounding box center [264, 20] width 59 height 18
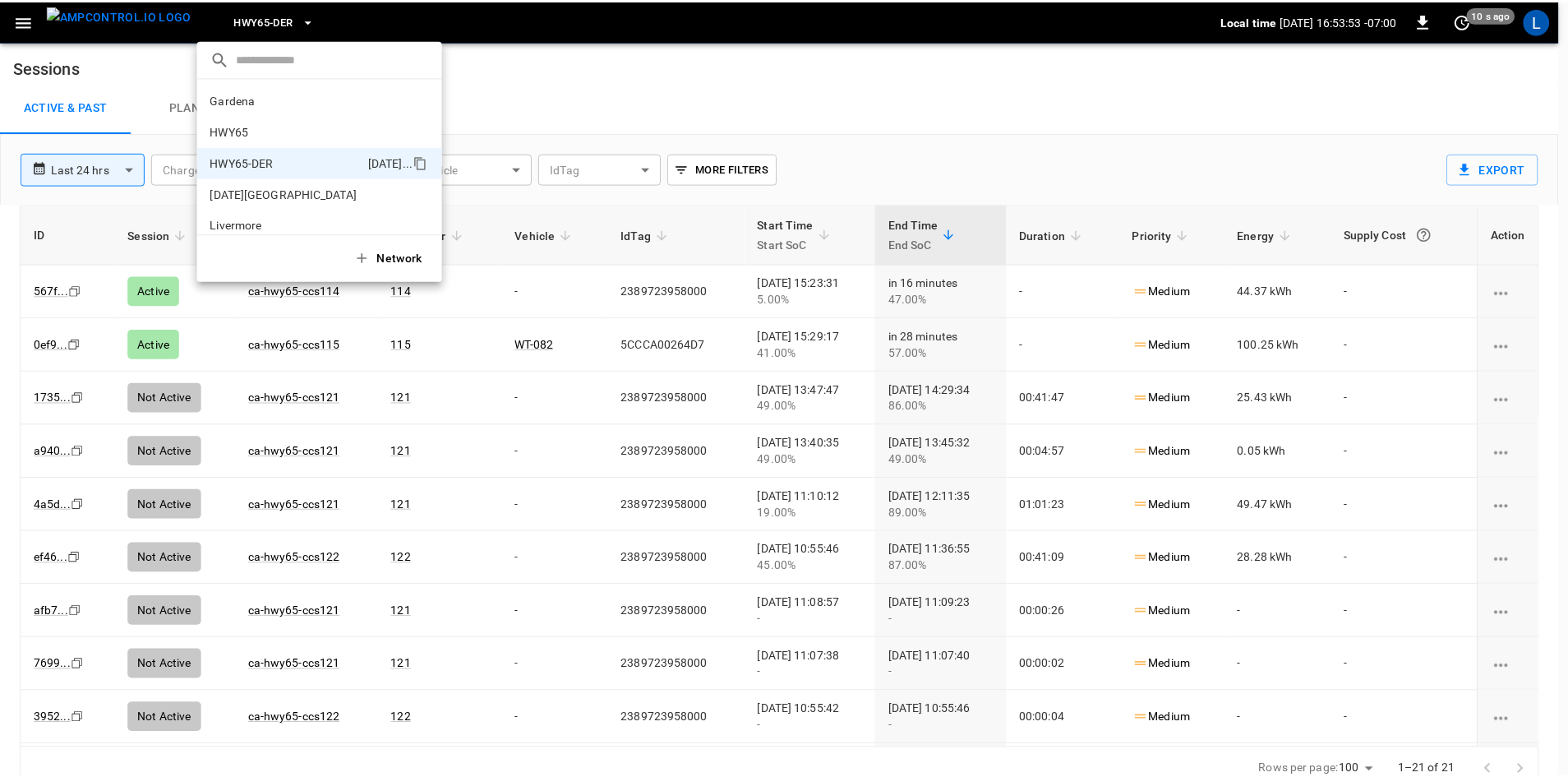
scroll to position [57, 0]
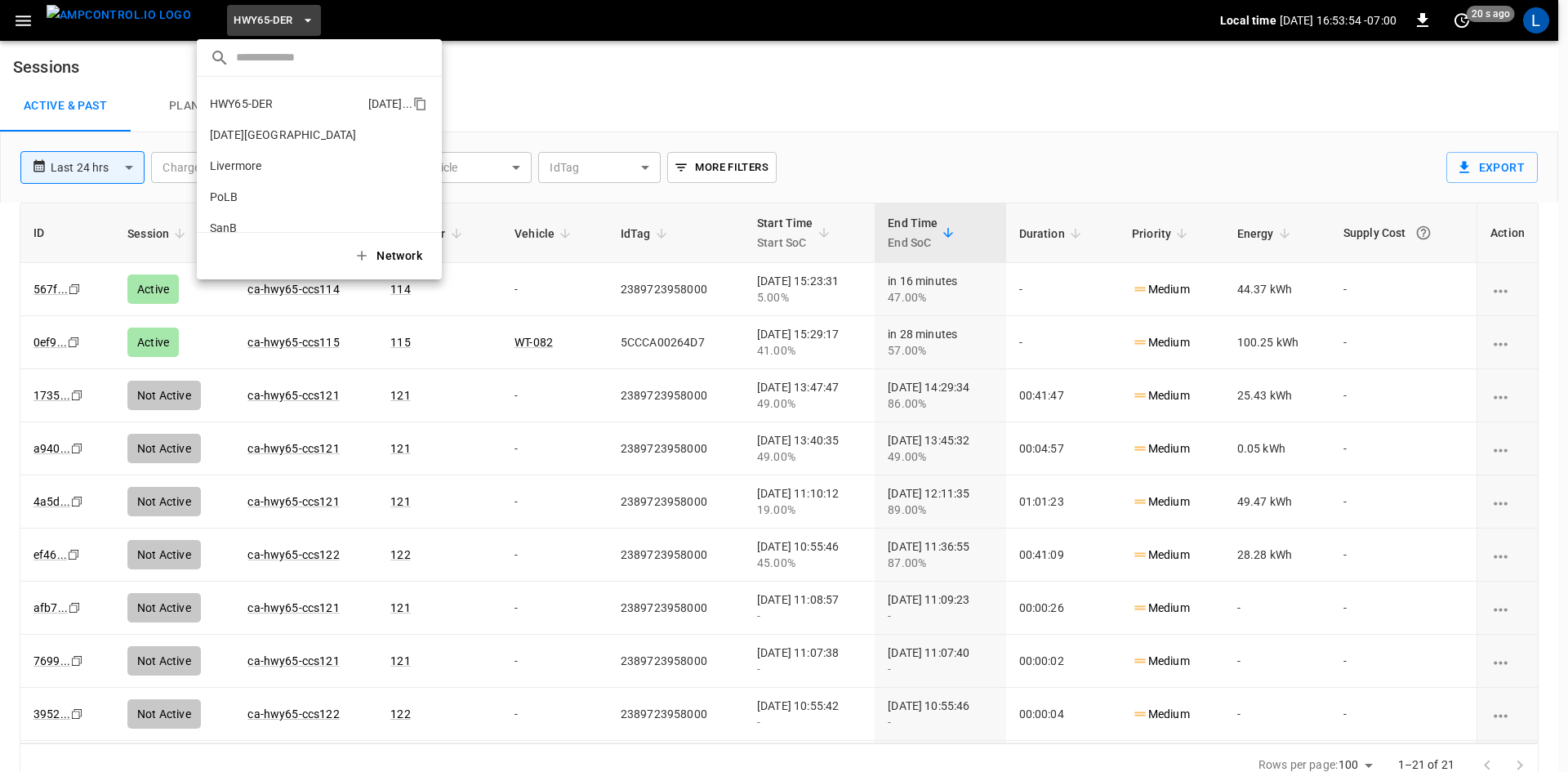
click at [250, 108] on p "HWY65-DER" at bounding box center [241, 103] width 63 height 16
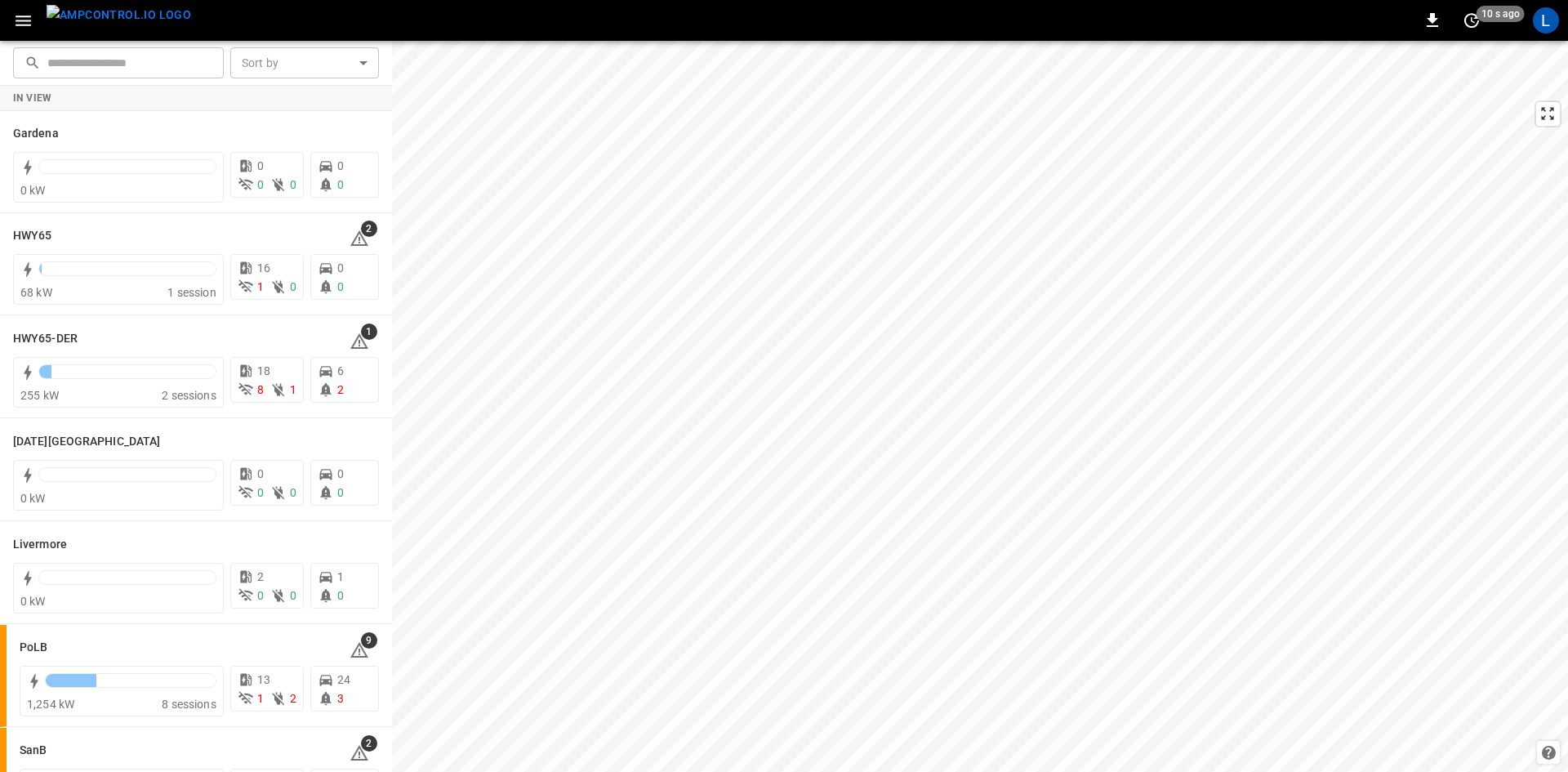
click at [114, 14] on img "menu" at bounding box center [119, 14] width 145 height 20
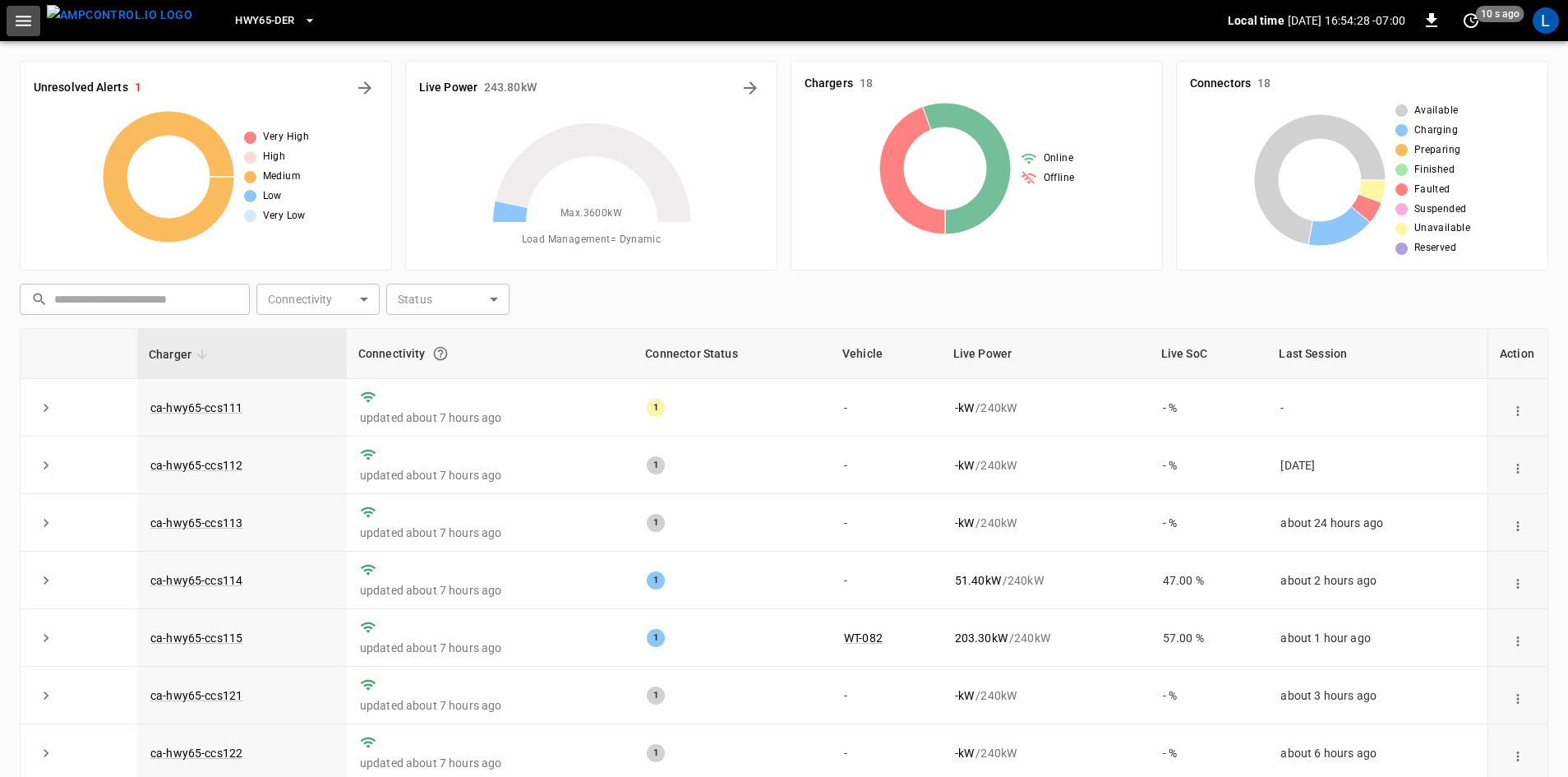
click at [13, 15] on button "button" at bounding box center [23, 20] width 34 height 30
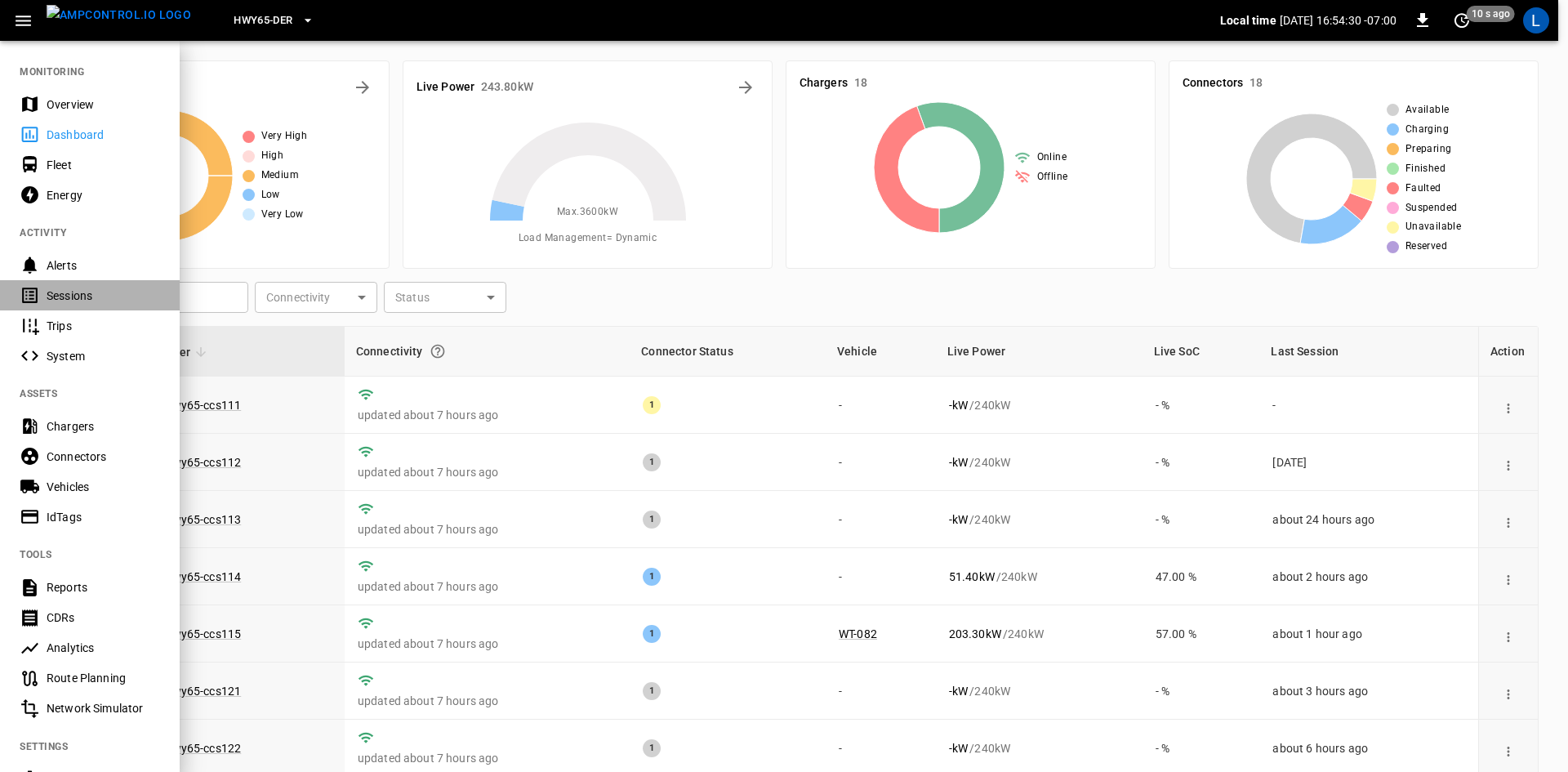
click at [103, 306] on div "Sessions" at bounding box center [90, 295] width 180 height 30
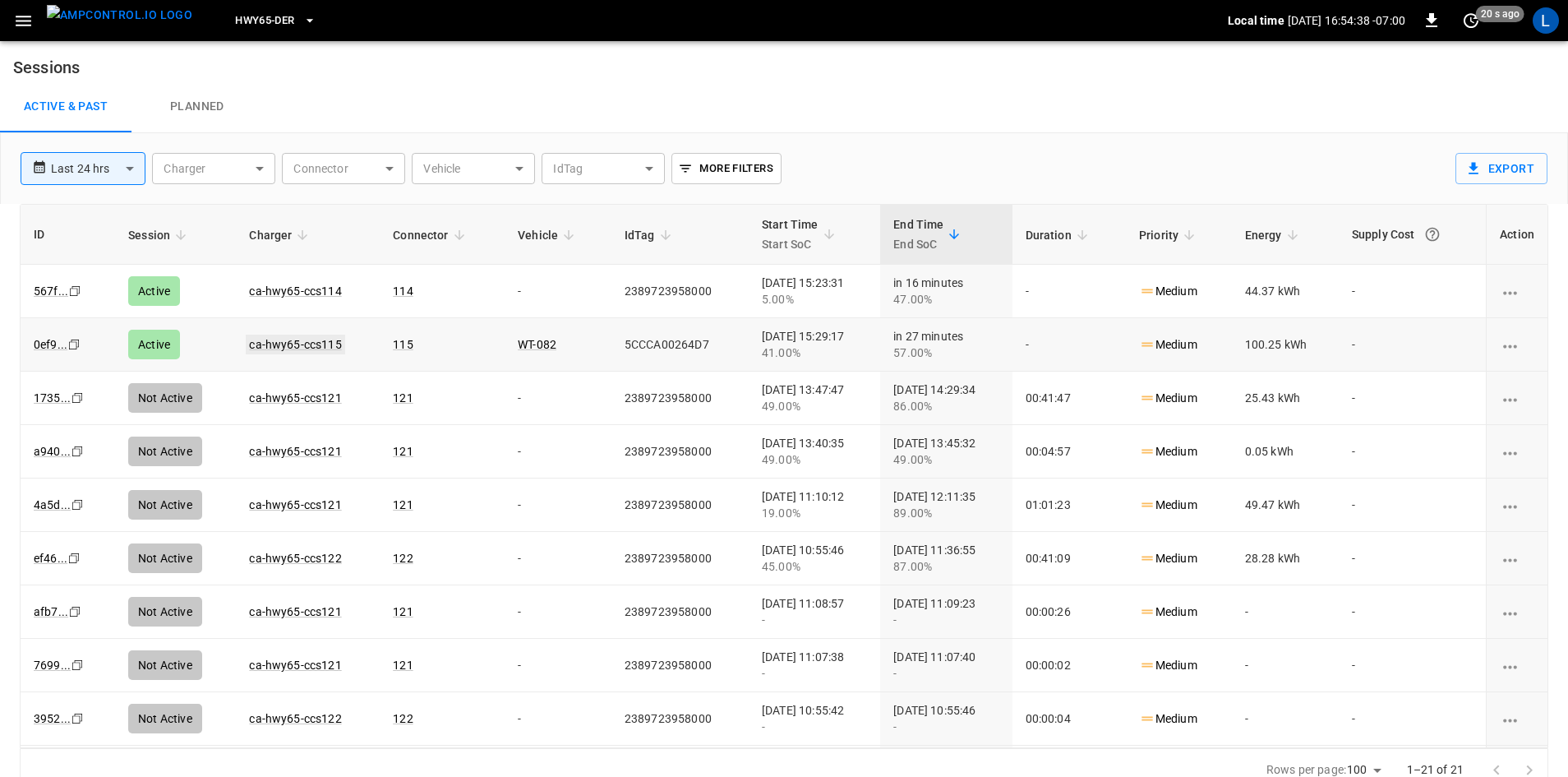
click at [303, 350] on link "ca-hwy65-ccs115" at bounding box center [295, 344] width 98 height 19
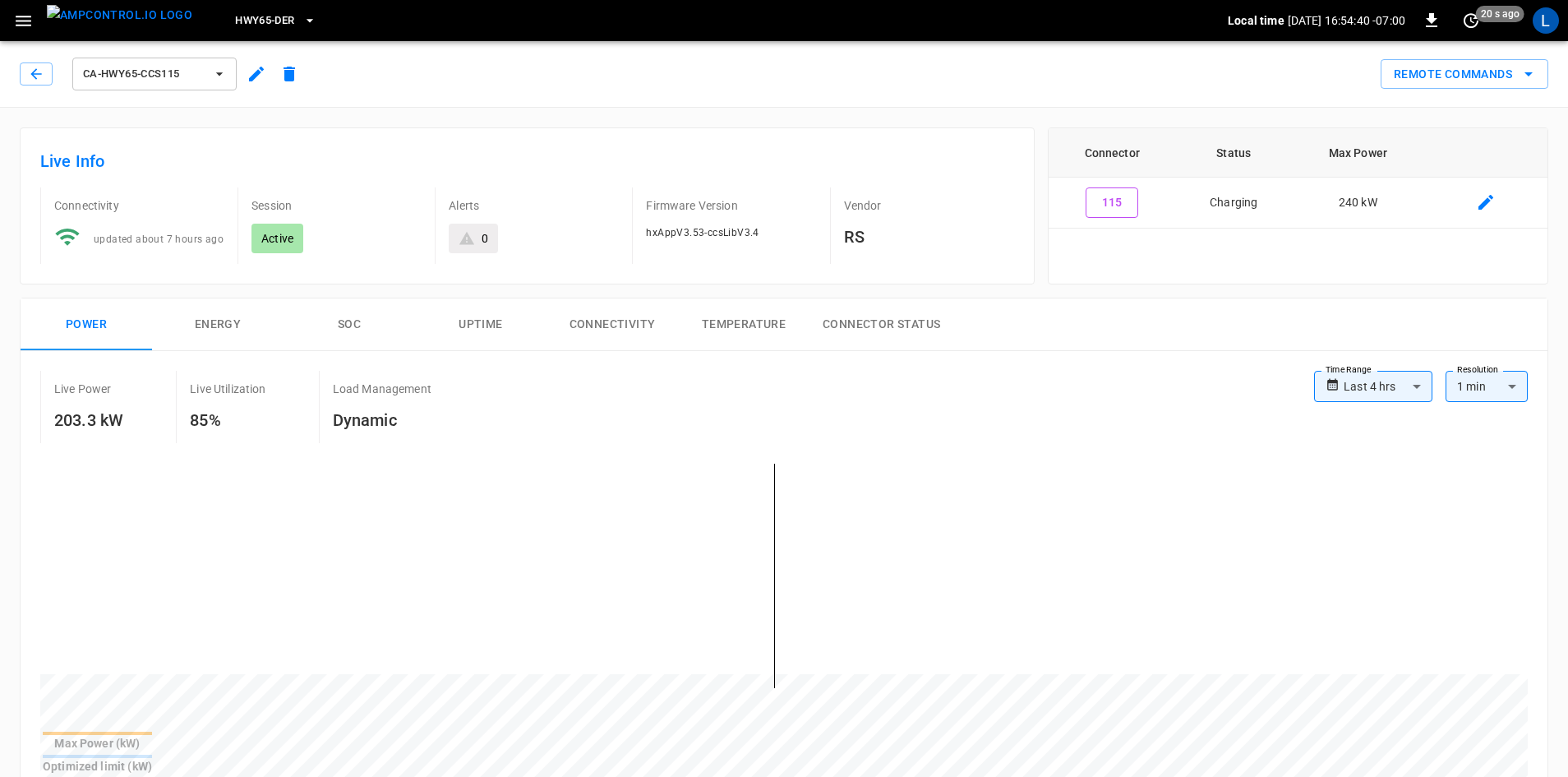
click at [355, 328] on button "SOC" at bounding box center [349, 325] width 131 height 53
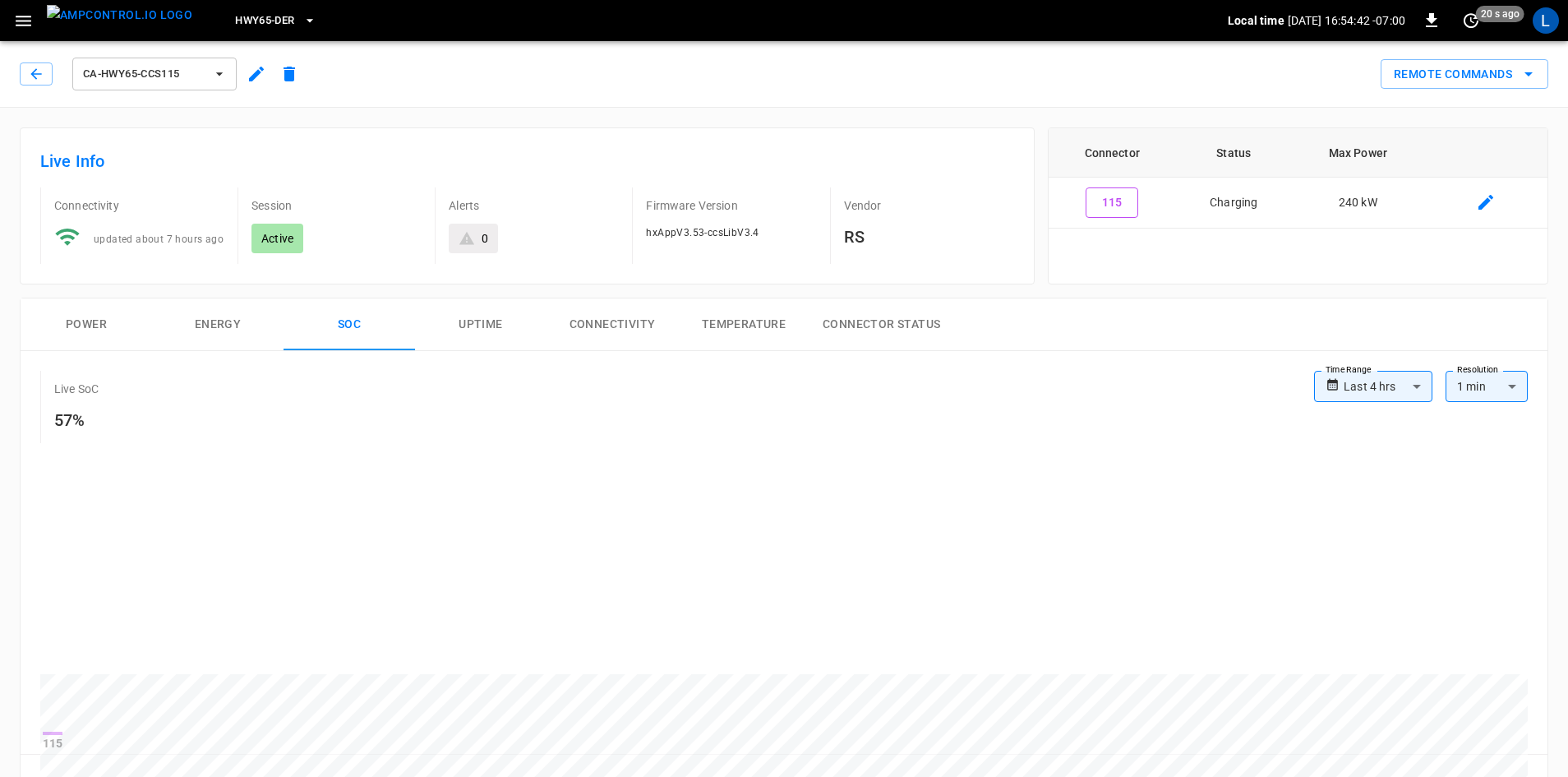
click at [81, 317] on button "Power" at bounding box center [86, 325] width 131 height 53
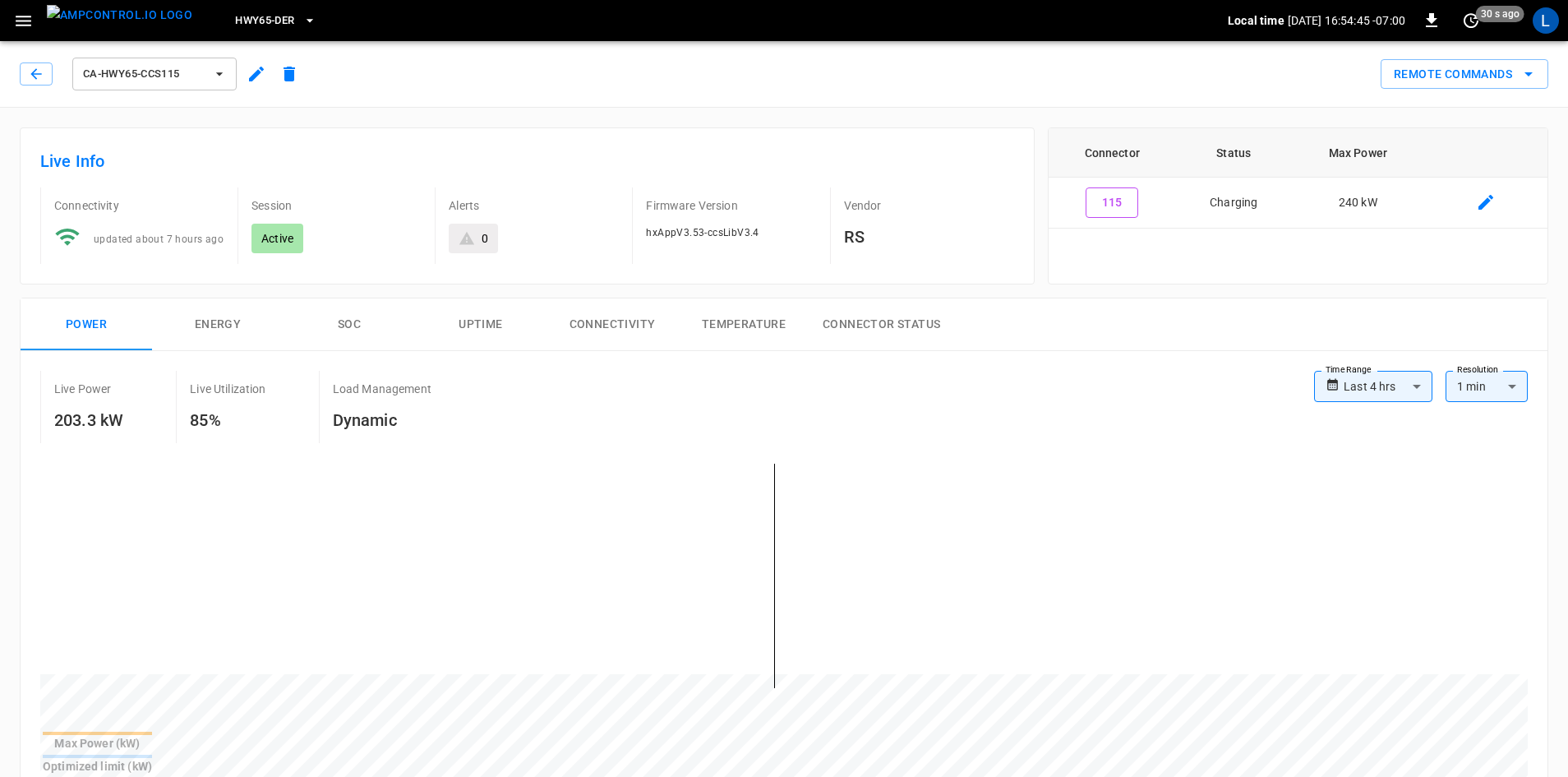
click at [348, 322] on button "SOC" at bounding box center [349, 325] width 131 height 53
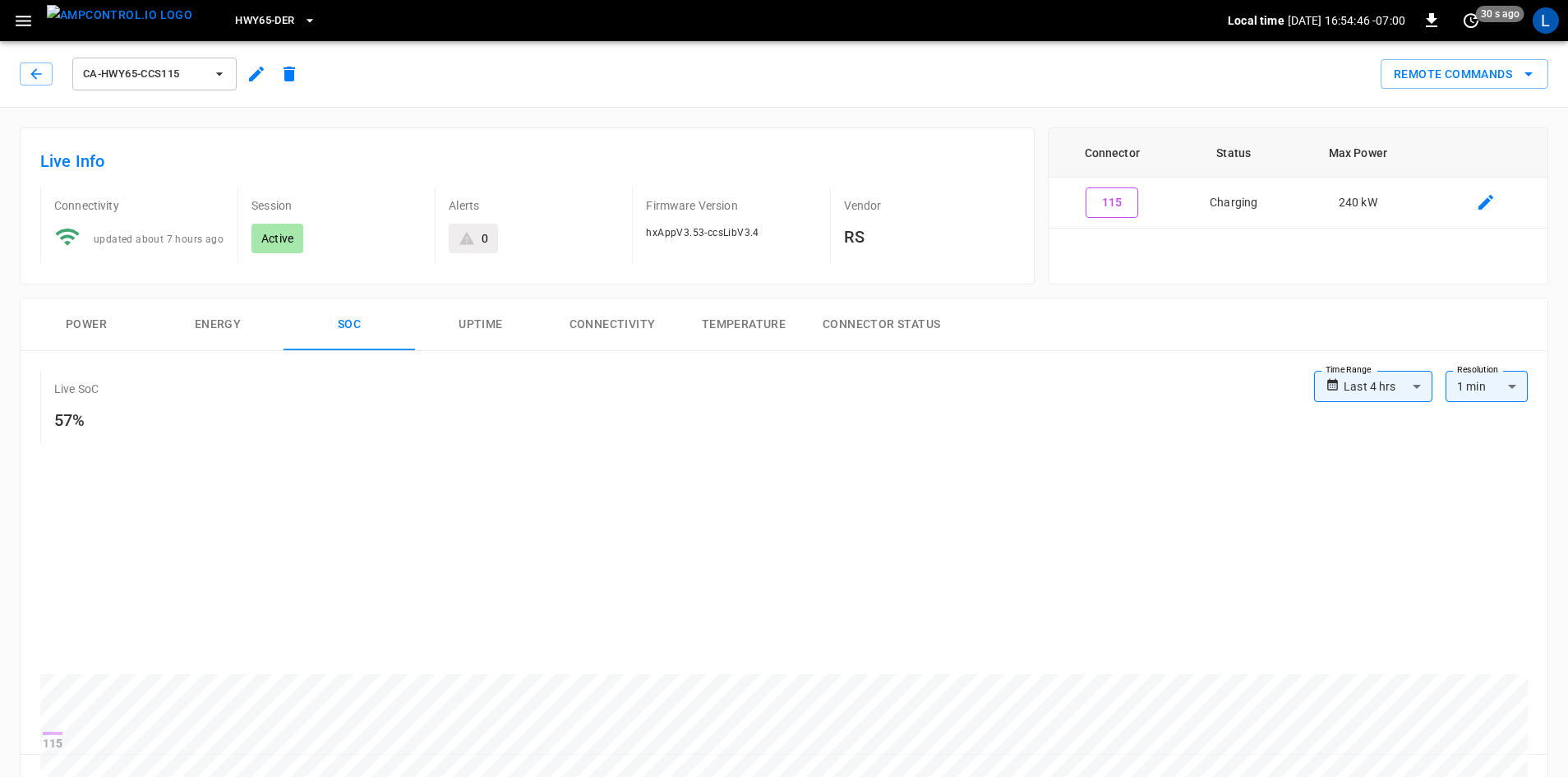
click at [94, 325] on button "Power" at bounding box center [86, 325] width 131 height 53
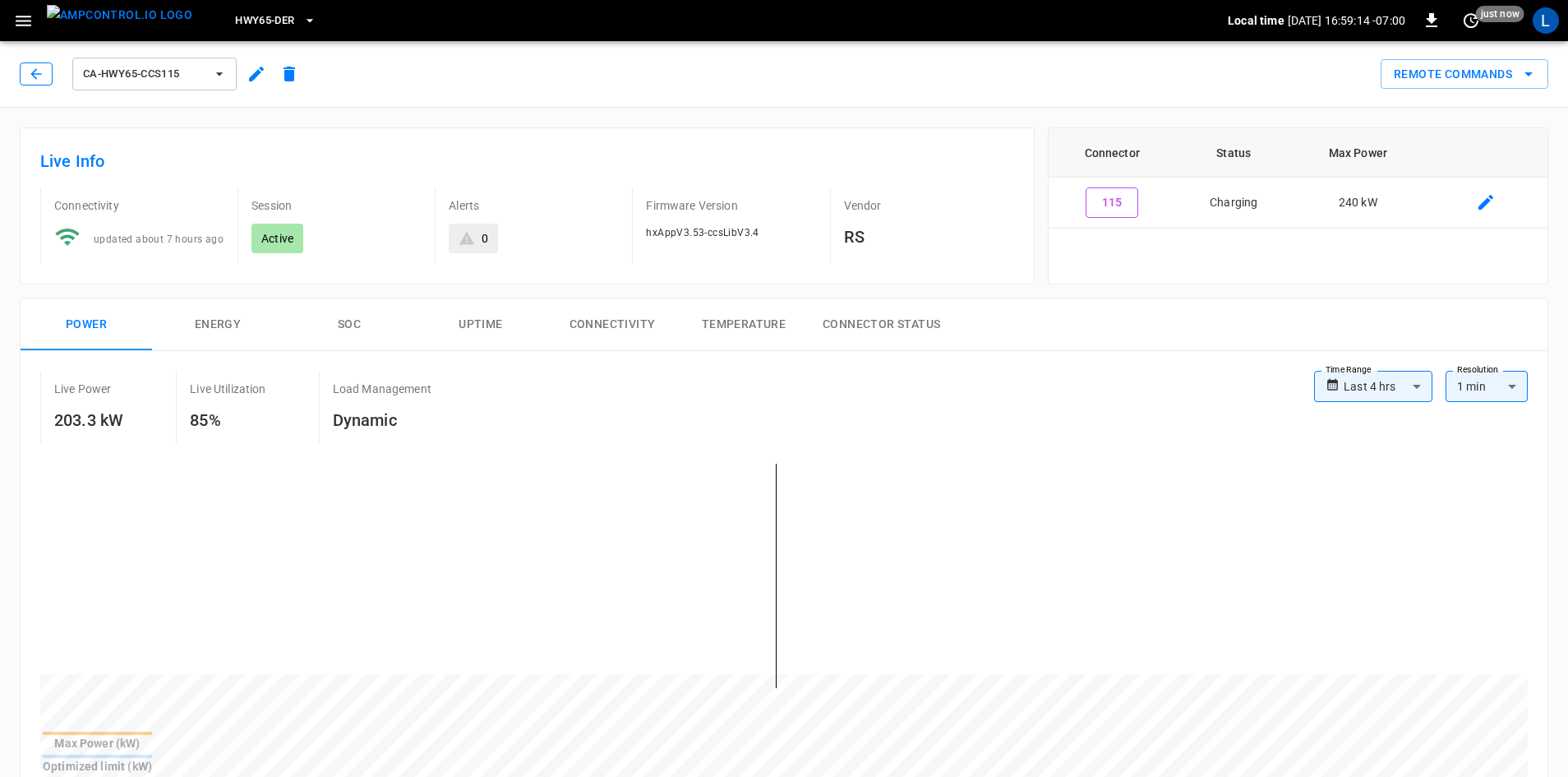
click at [32, 81] on icon "button" at bounding box center [36, 74] width 17 height 17
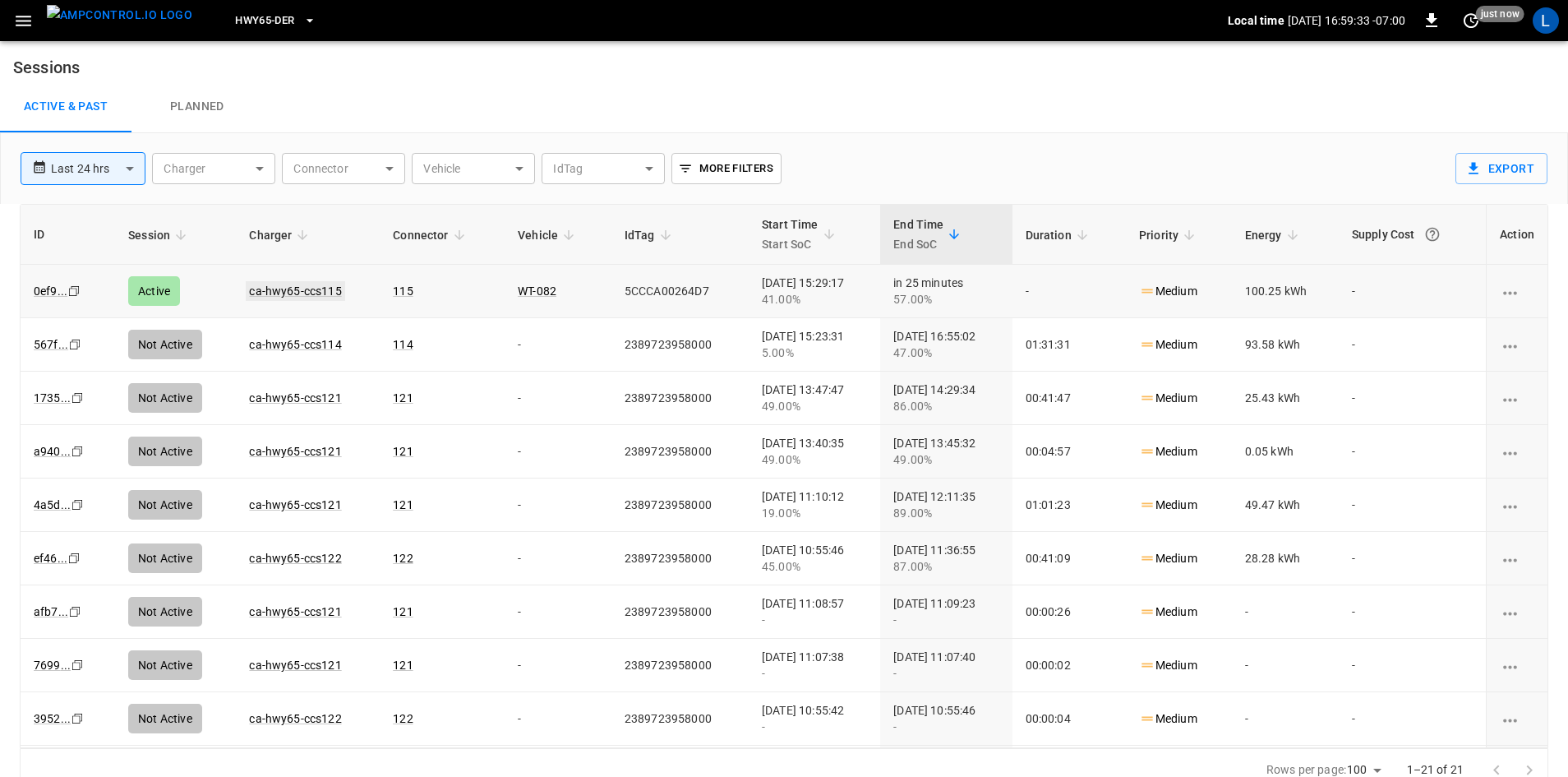
click at [296, 290] on link "ca-hwy65-ccs115" at bounding box center [295, 291] width 98 height 19
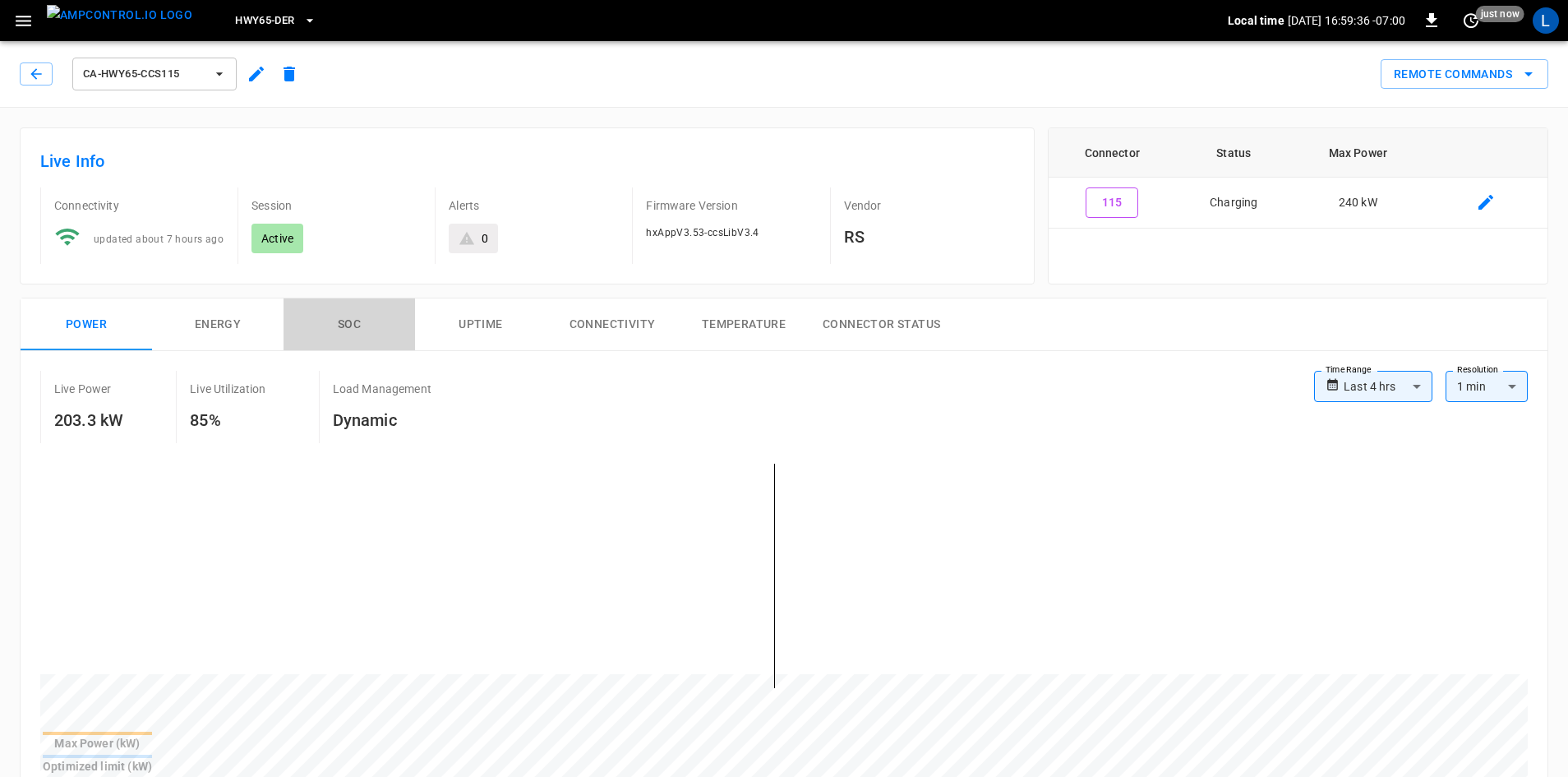
click at [332, 322] on button "SOC" at bounding box center [349, 325] width 131 height 53
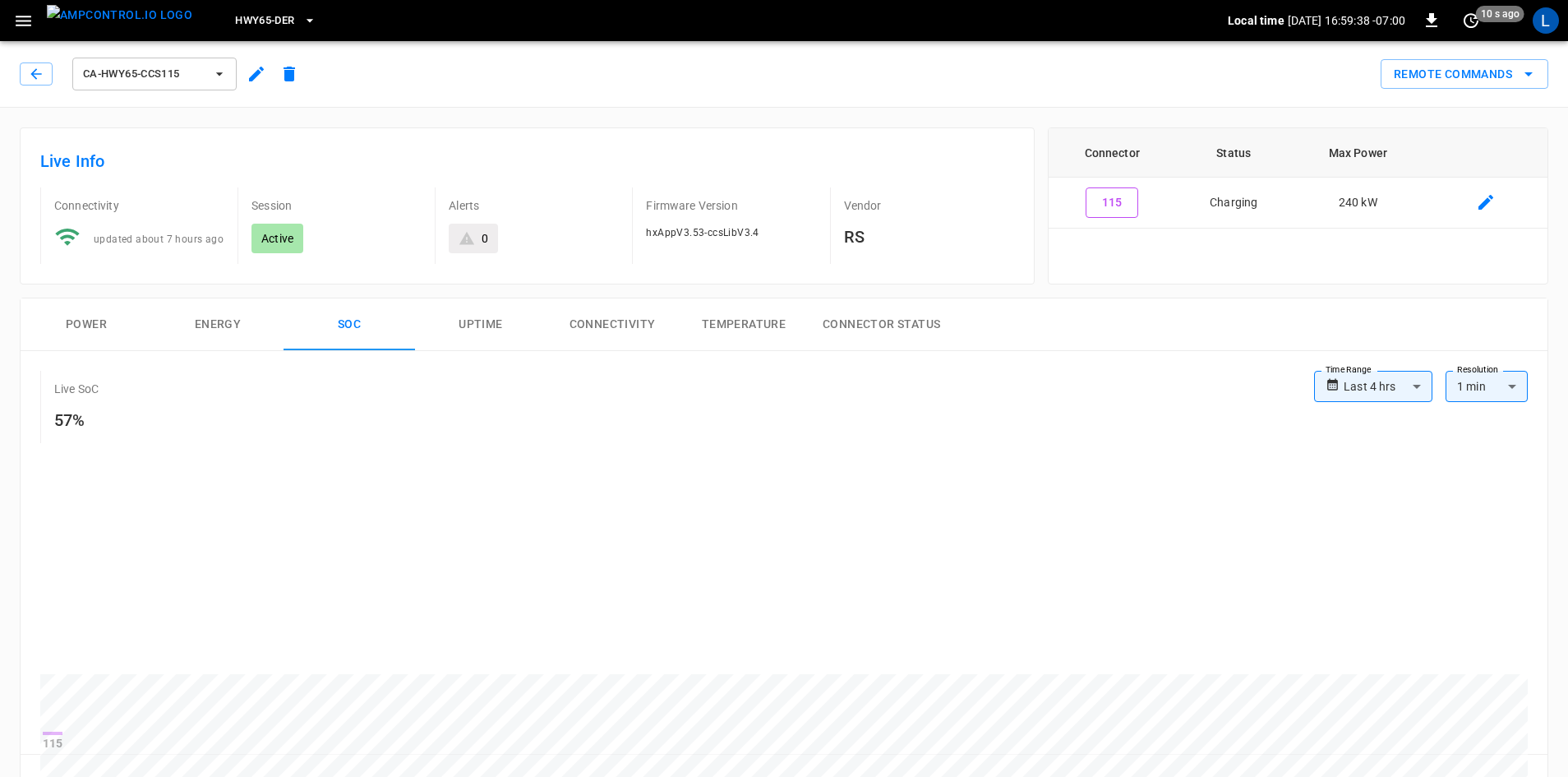
click at [100, 322] on button "Power" at bounding box center [86, 325] width 131 height 53
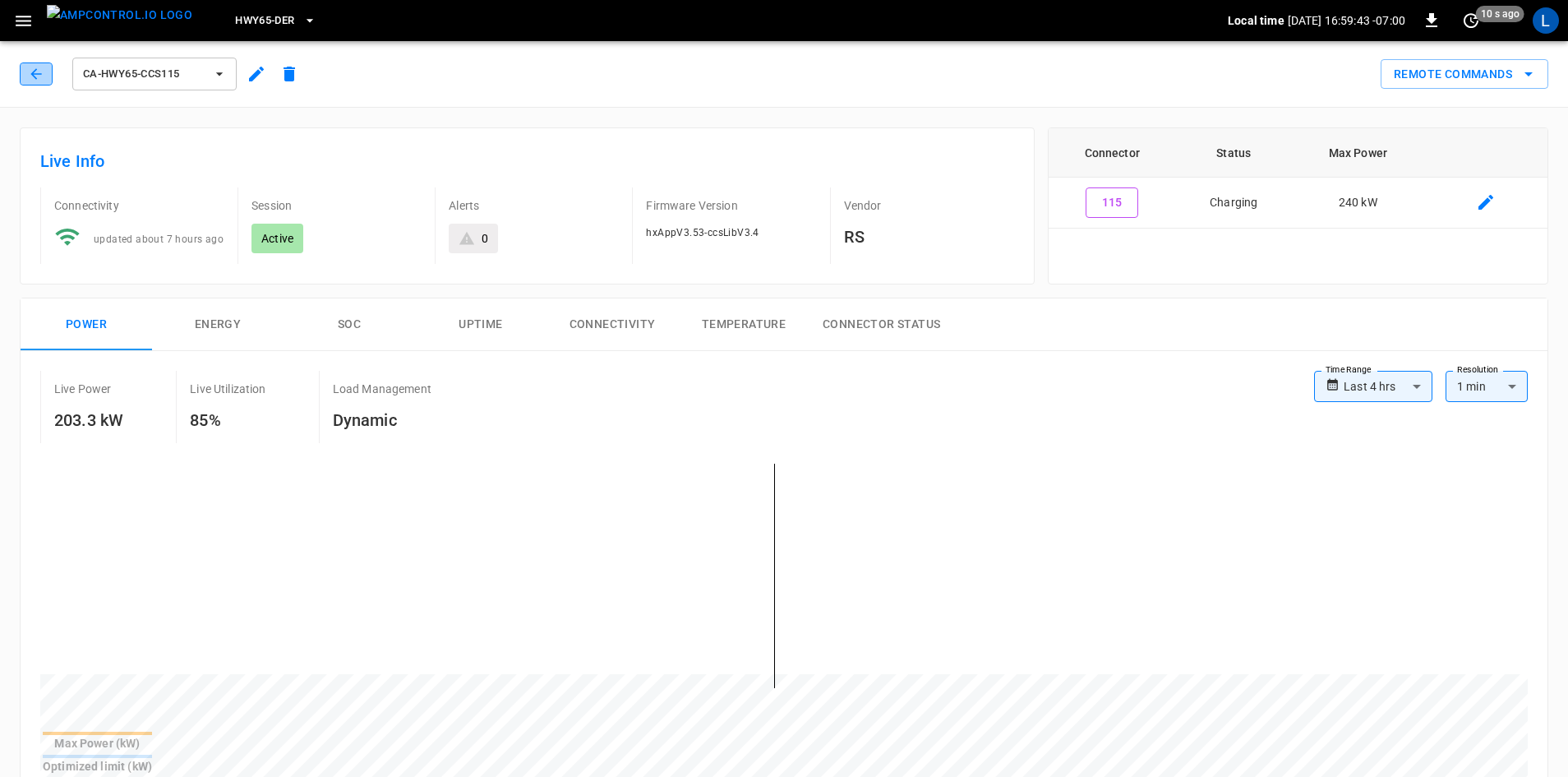
click at [45, 69] on button "button" at bounding box center [36, 74] width 33 height 23
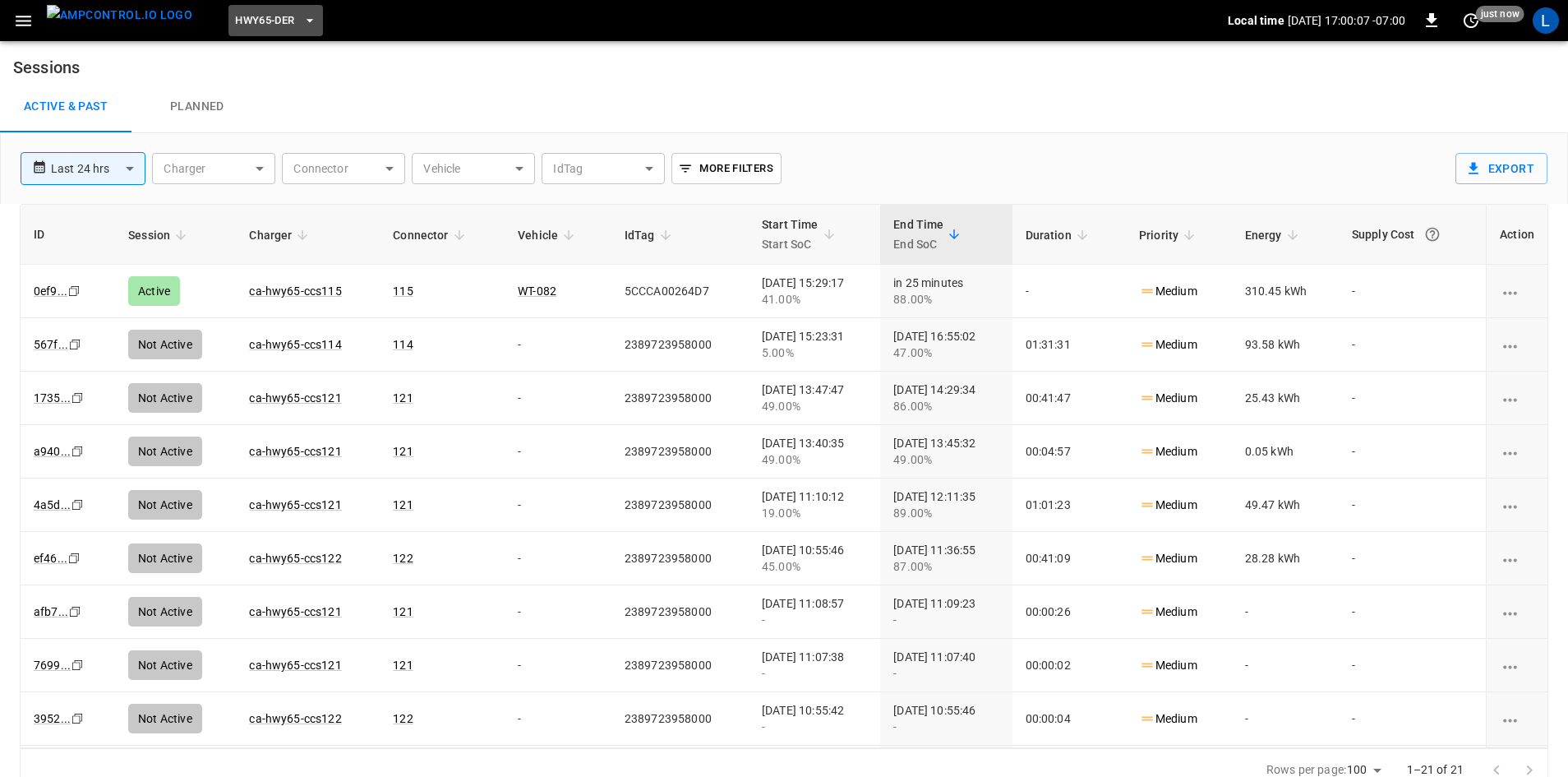
click at [252, 8] on button "HWY65-DER" at bounding box center [275, 20] width 93 height 32
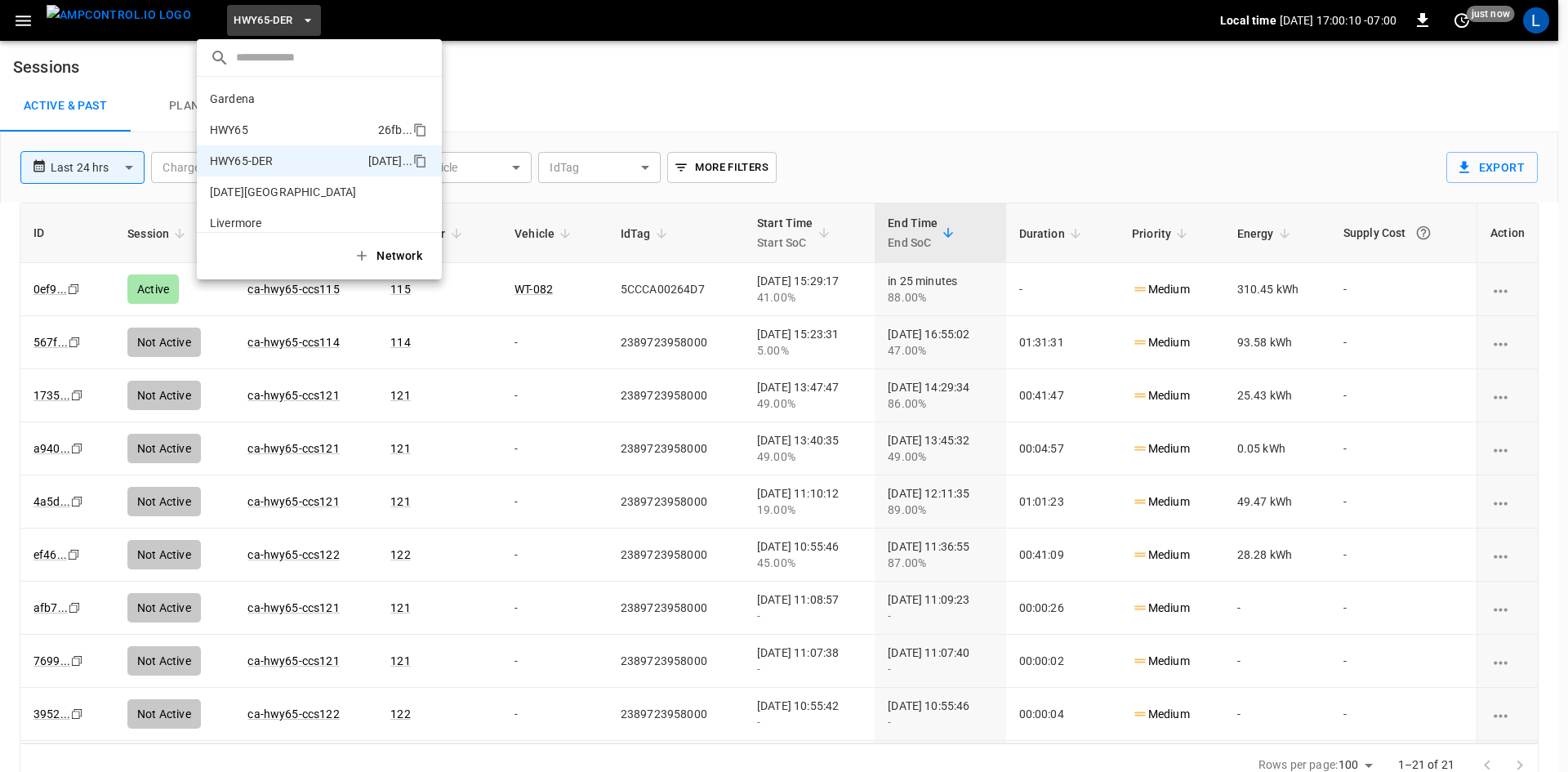
click at [328, 123] on li "HWY65 26fb ..." at bounding box center [320, 129] width 245 height 31
